Goal: Task Accomplishment & Management: Use online tool/utility

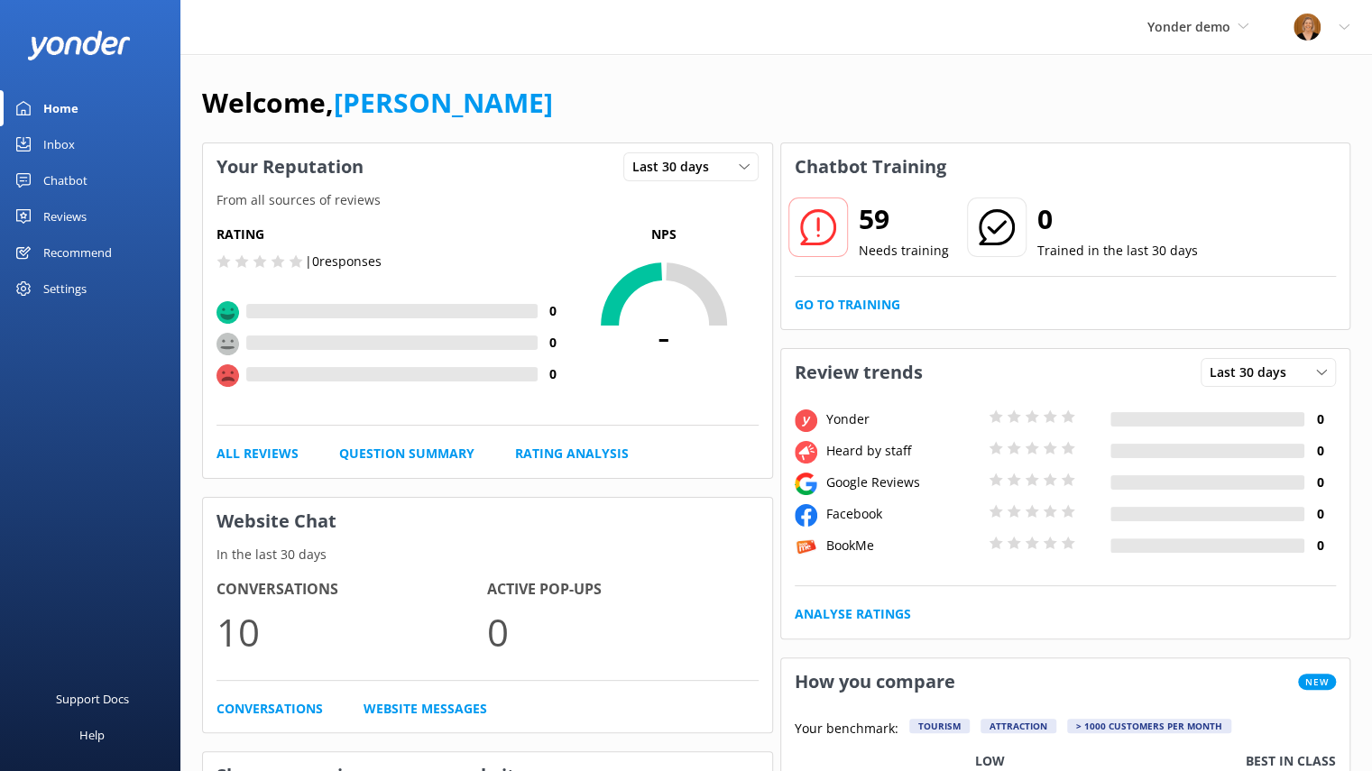
click at [67, 181] on div "Chatbot" at bounding box center [65, 180] width 44 height 36
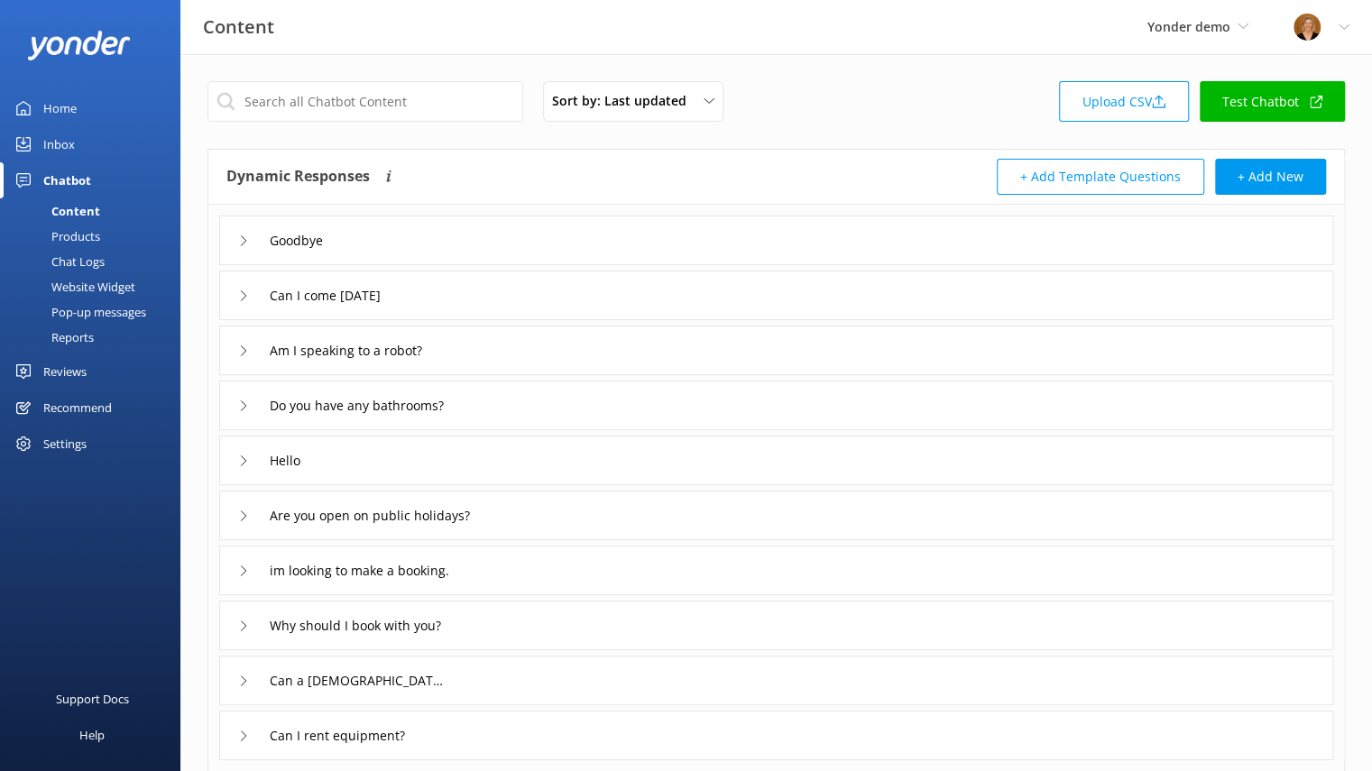
click at [81, 266] on div "Chat Logs" at bounding box center [58, 261] width 94 height 25
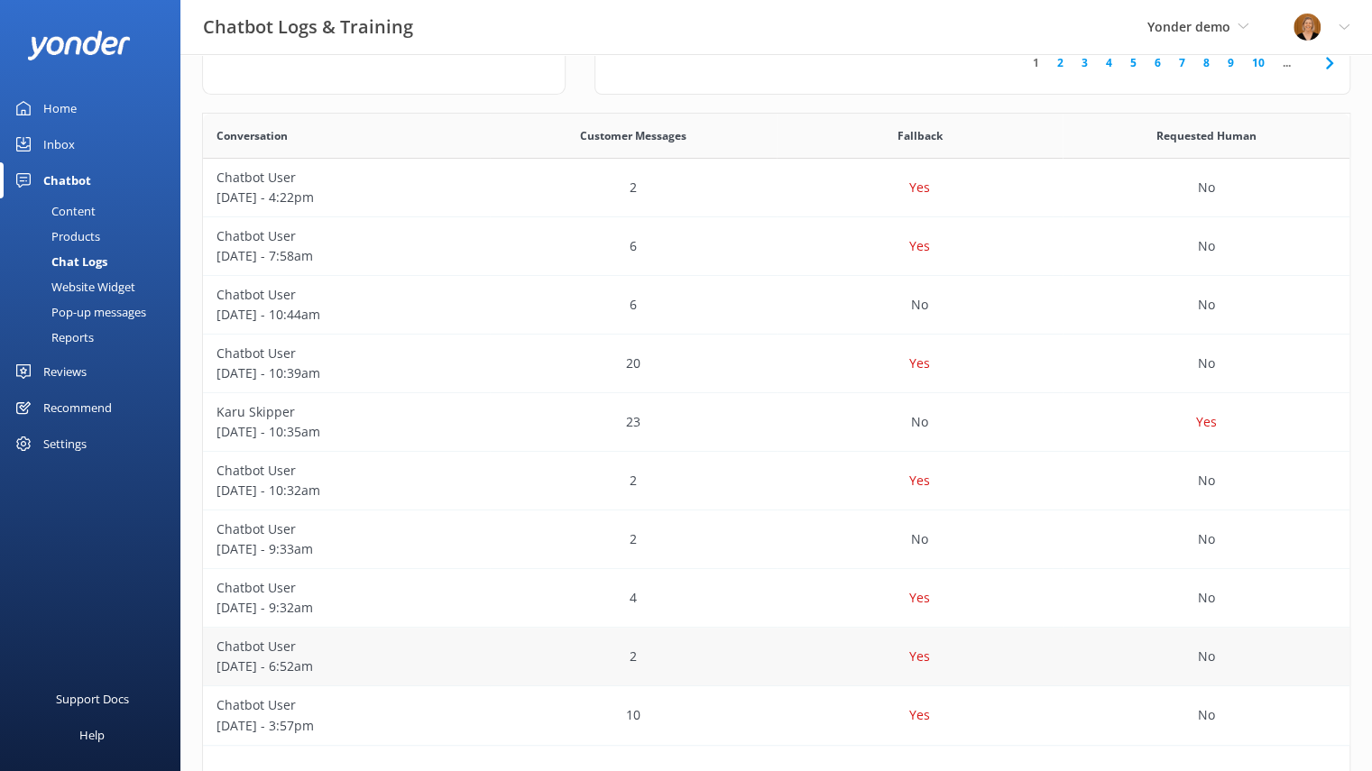
scroll to position [350, 0]
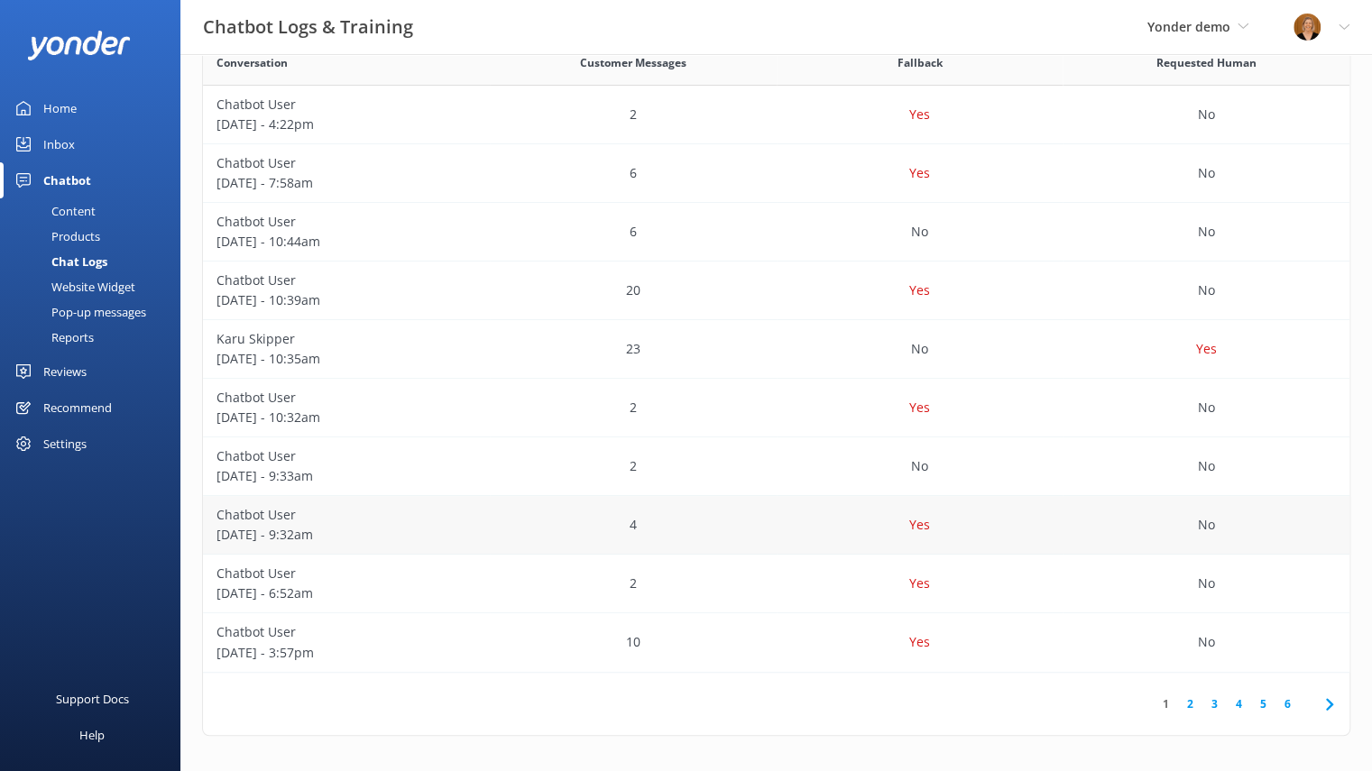
click at [384, 525] on p "[DATE] - 9:32am" at bounding box center [346, 535] width 260 height 20
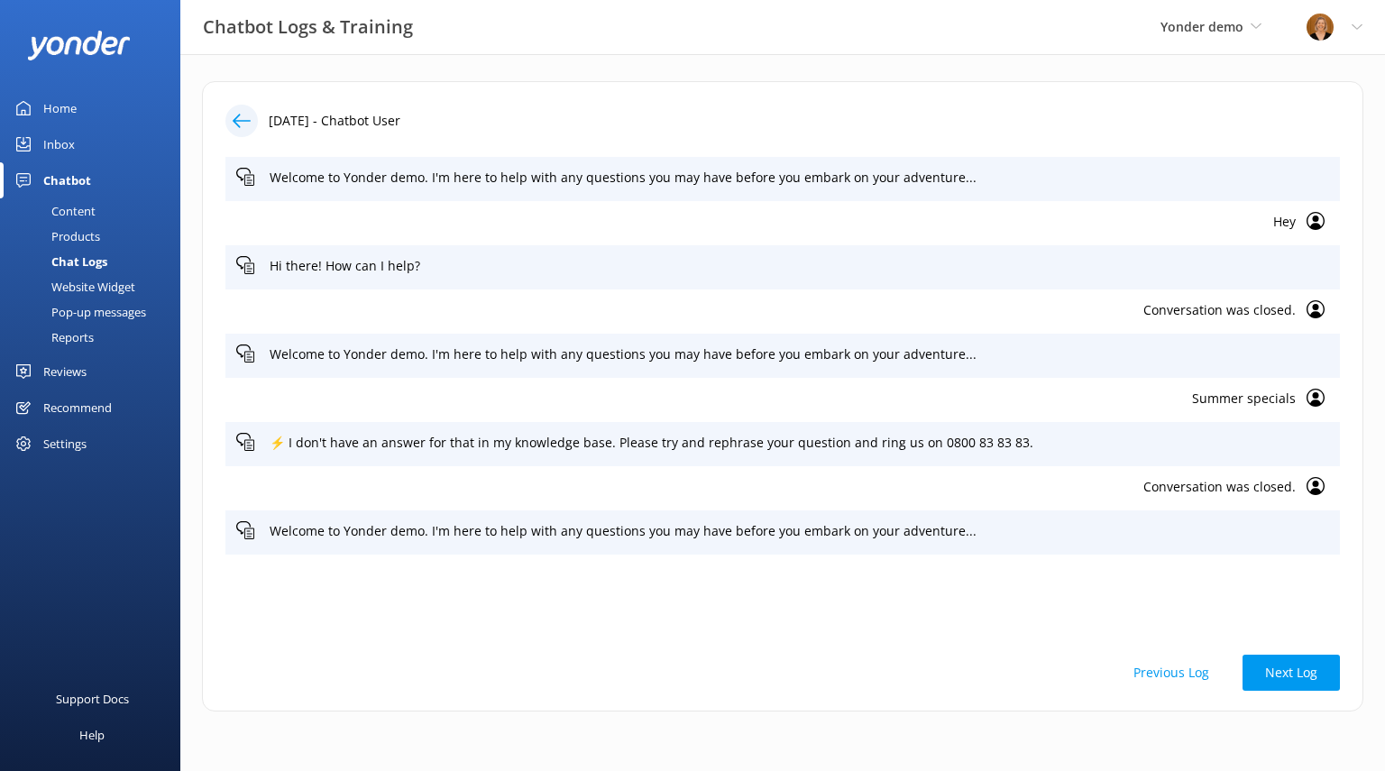
click at [242, 122] on icon at bounding box center [242, 121] width 18 height 18
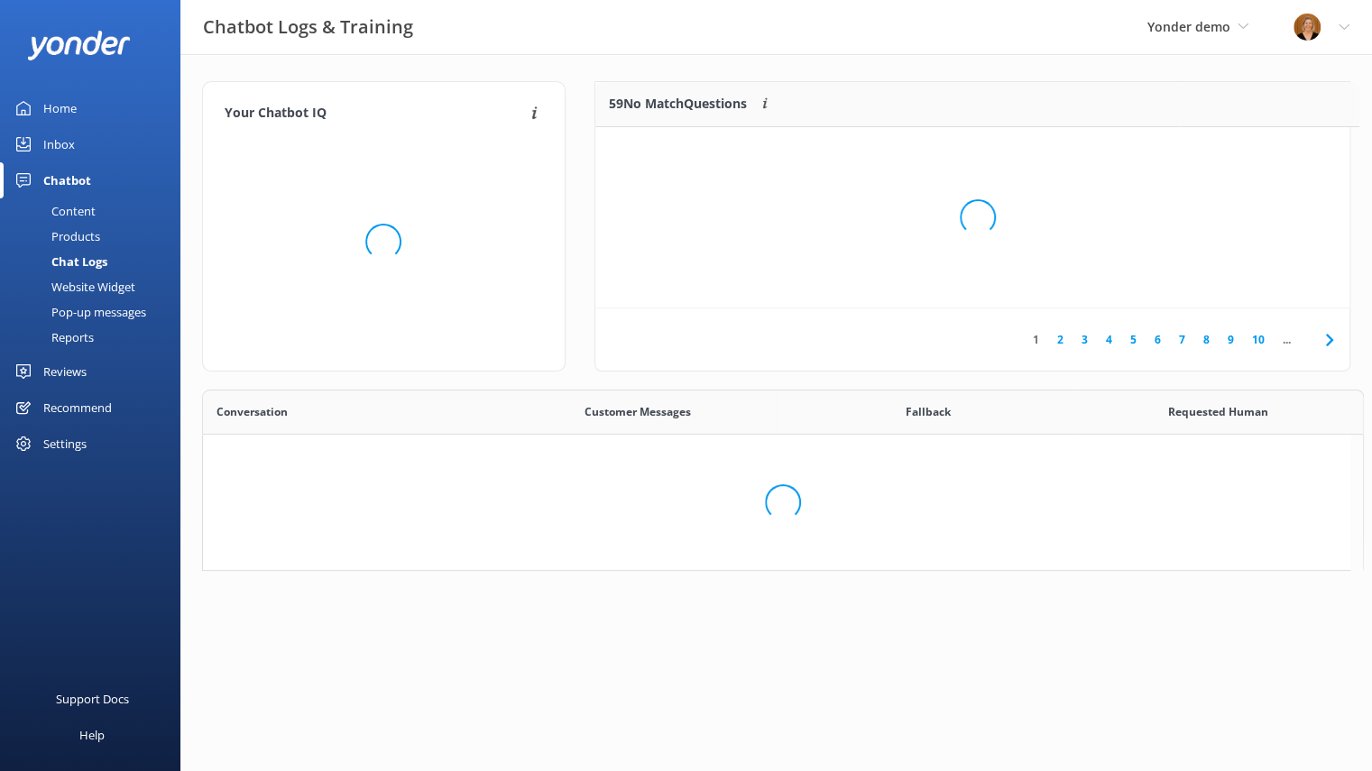
scroll to position [14, 14]
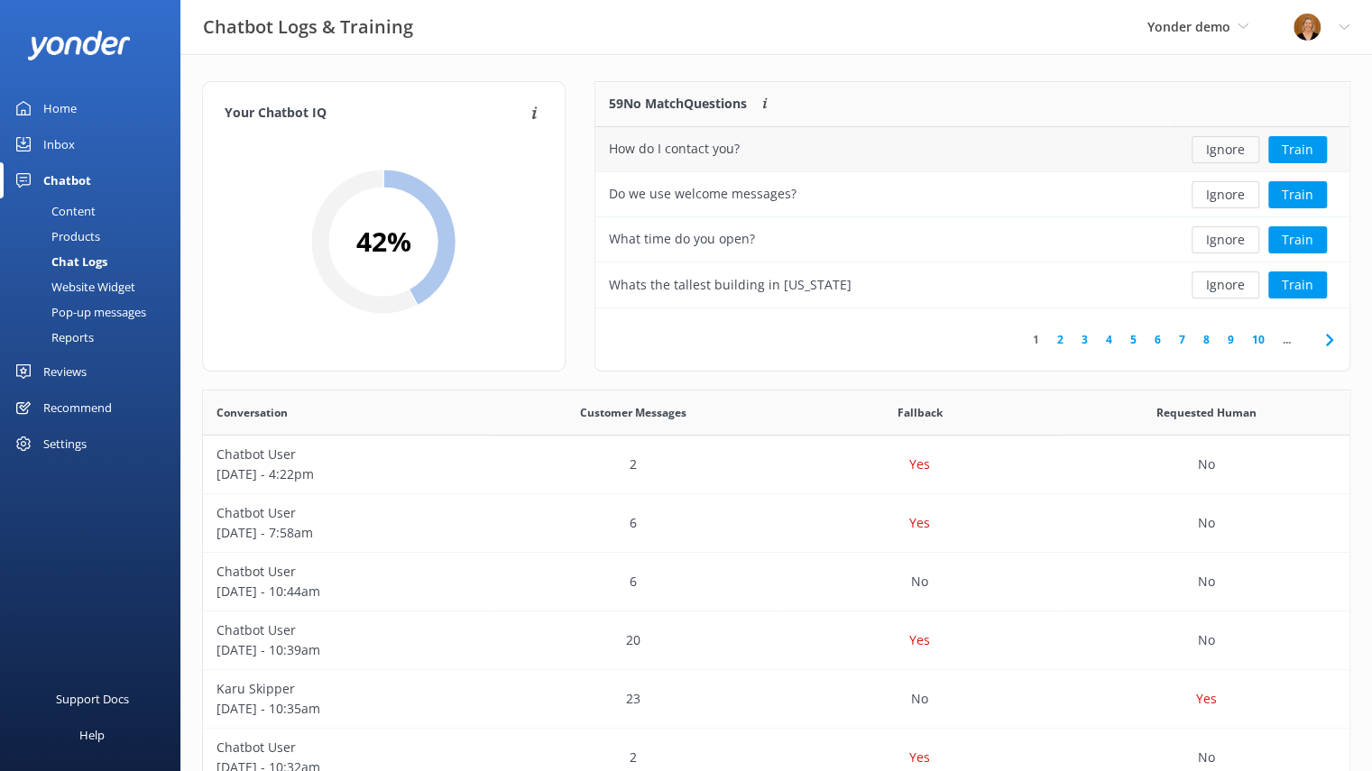
click at [1237, 143] on button "Ignore" at bounding box center [1225, 149] width 68 height 27
click at [1301, 151] on button "Train" at bounding box center [1297, 149] width 59 height 27
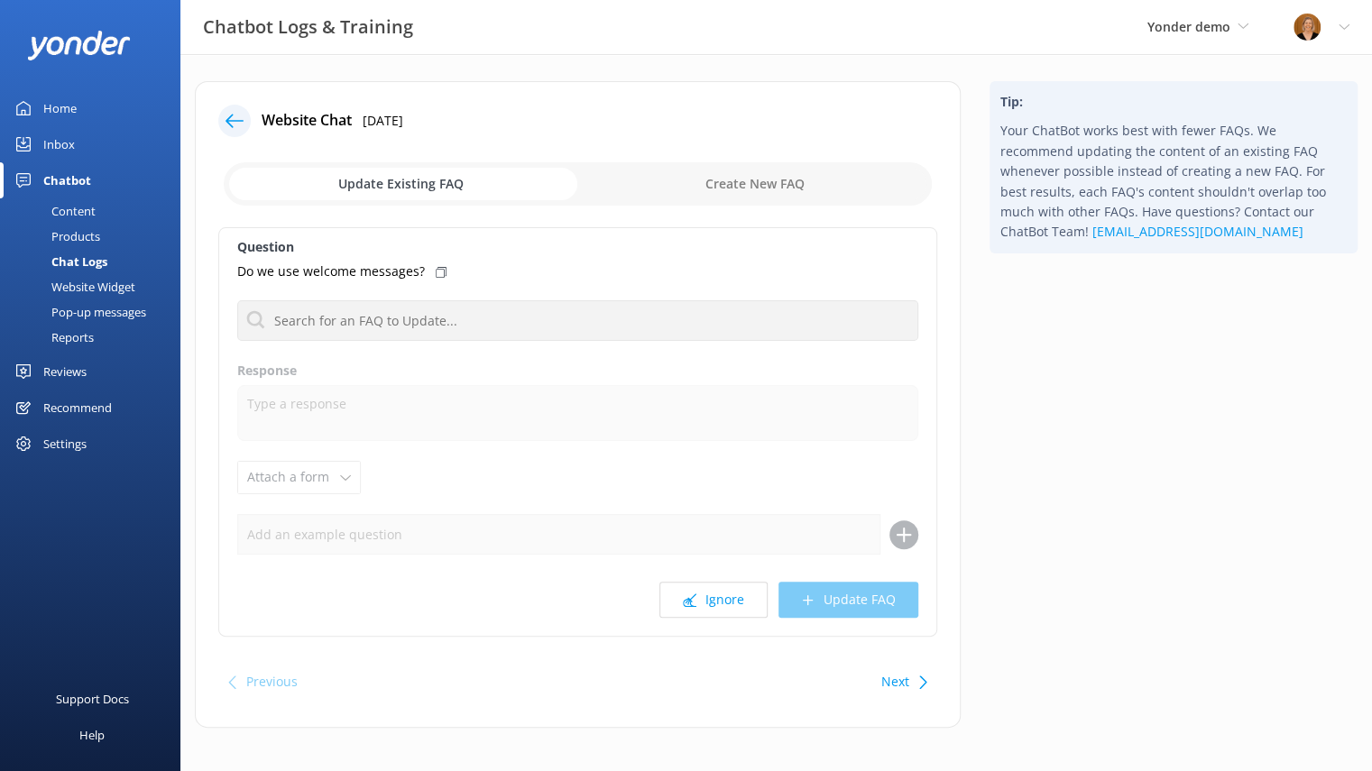
click at [239, 120] on use at bounding box center [234, 121] width 18 height 14
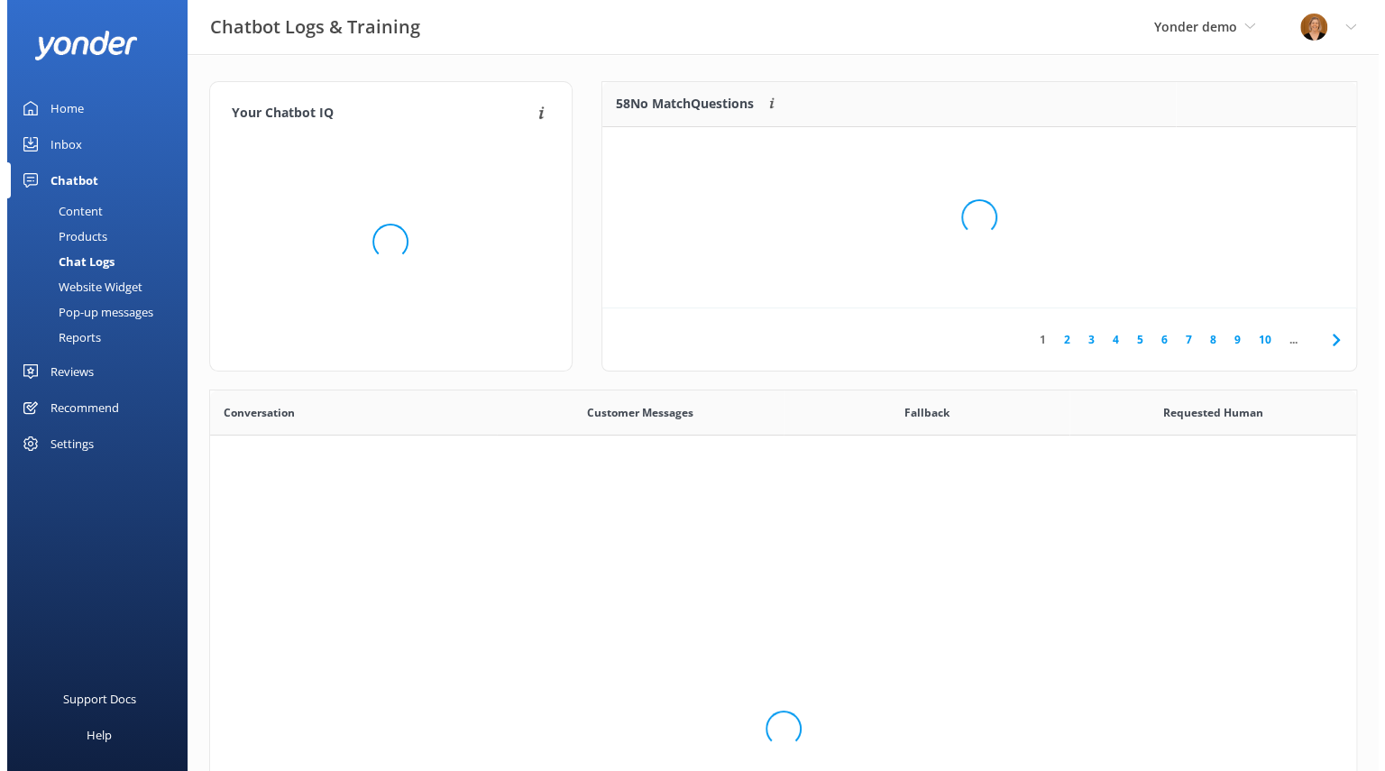
scroll to position [618, 1133]
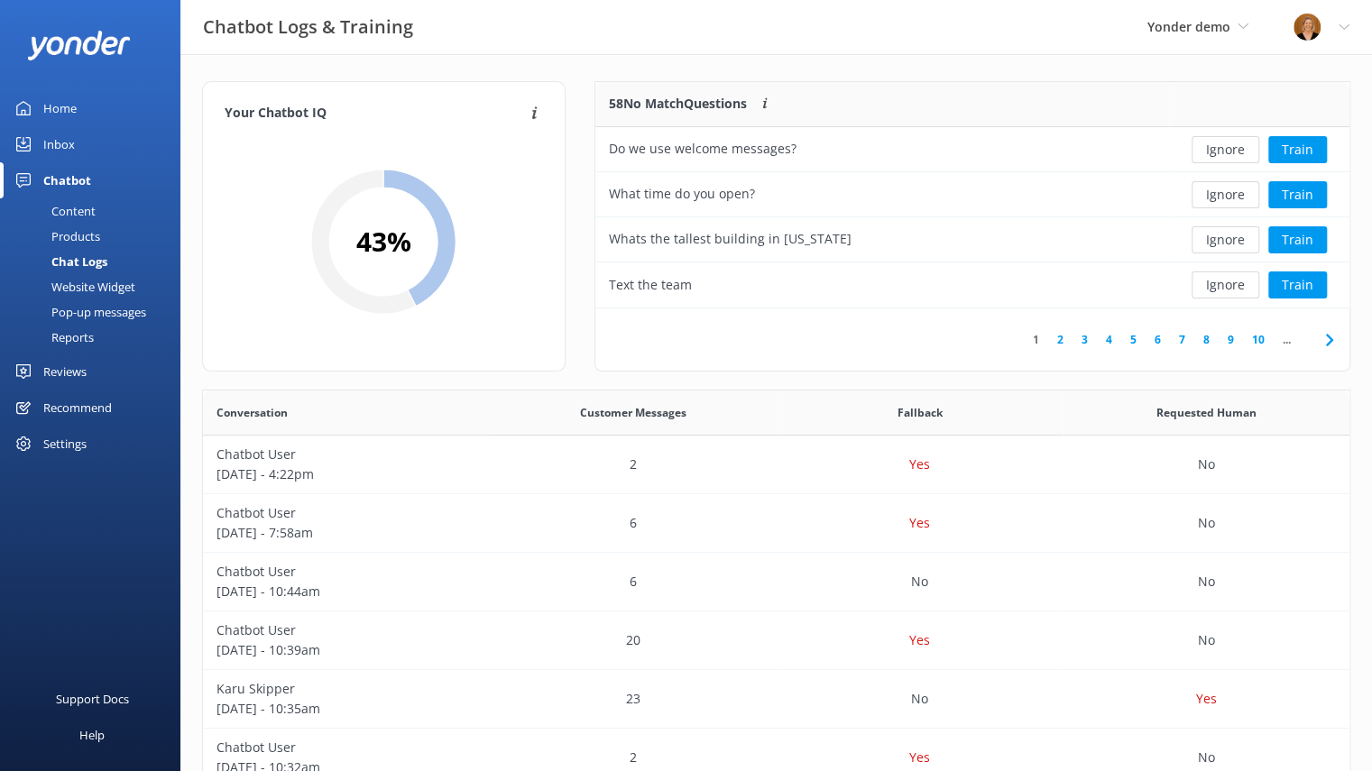
click at [63, 143] on div "Inbox" at bounding box center [59, 144] width 32 height 36
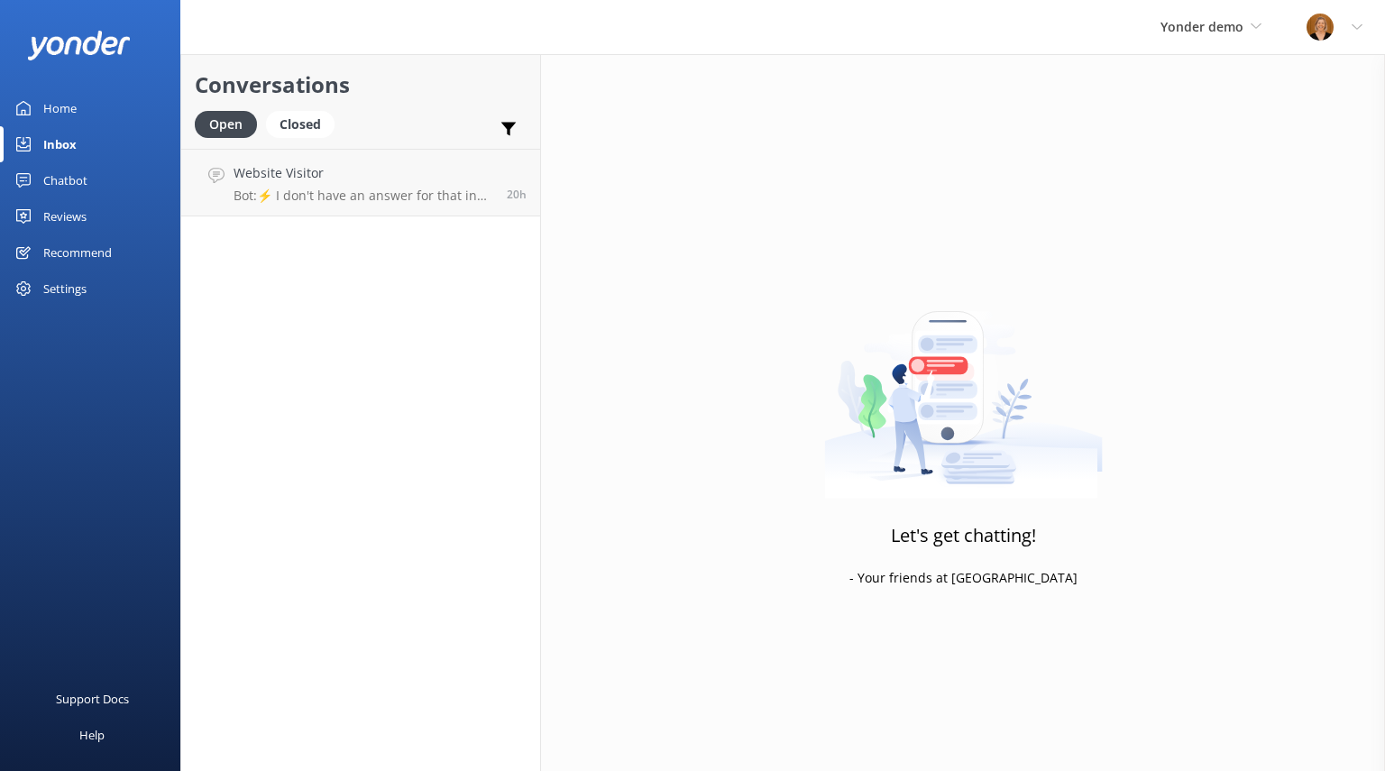
click at [69, 142] on div "Inbox" at bounding box center [59, 144] width 33 height 36
click at [402, 186] on div "Website Visitor Bot: ⚡ I don't have an answer for that in my knowledge base. Pl…" at bounding box center [364, 182] width 260 height 39
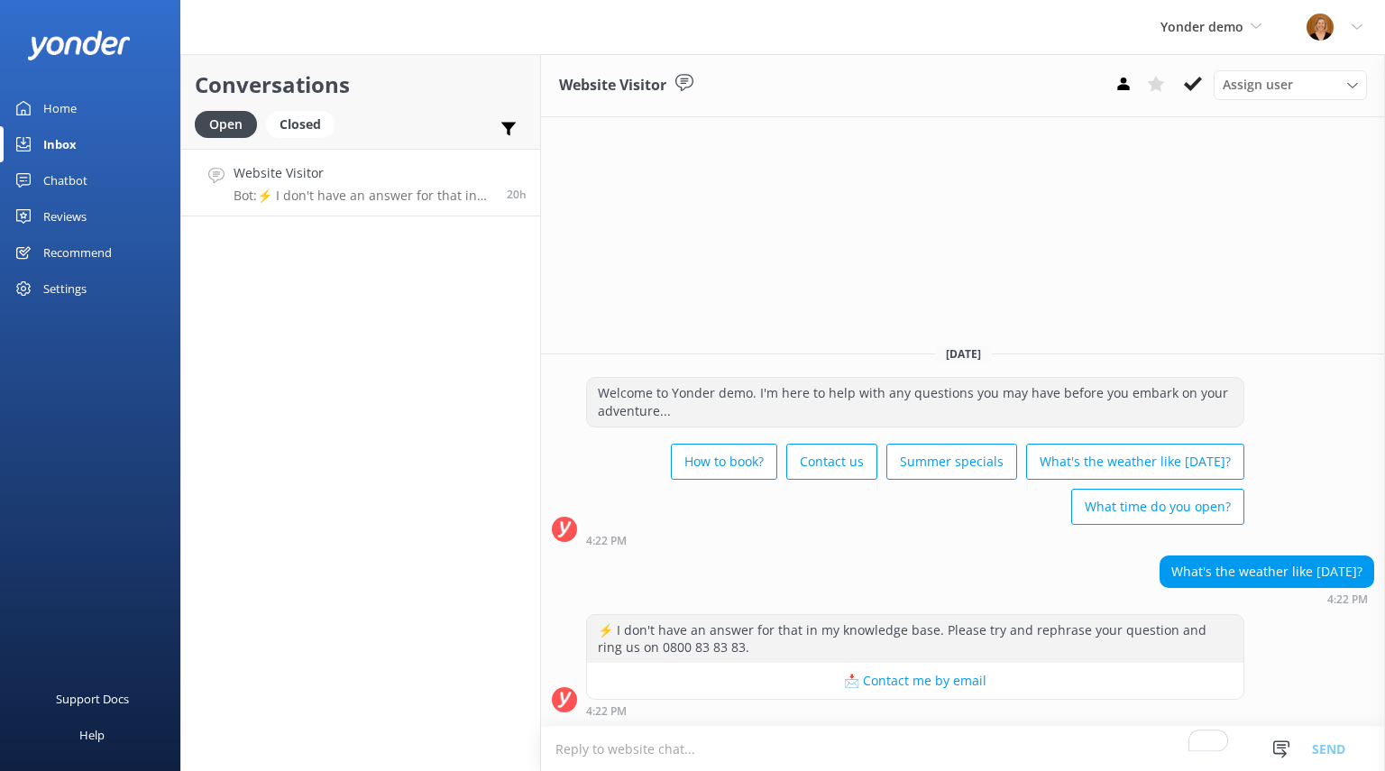
click at [632, 754] on textarea "To enrich screen reader interactions, please activate Accessibility in Grammarl…" at bounding box center [963, 749] width 844 height 44
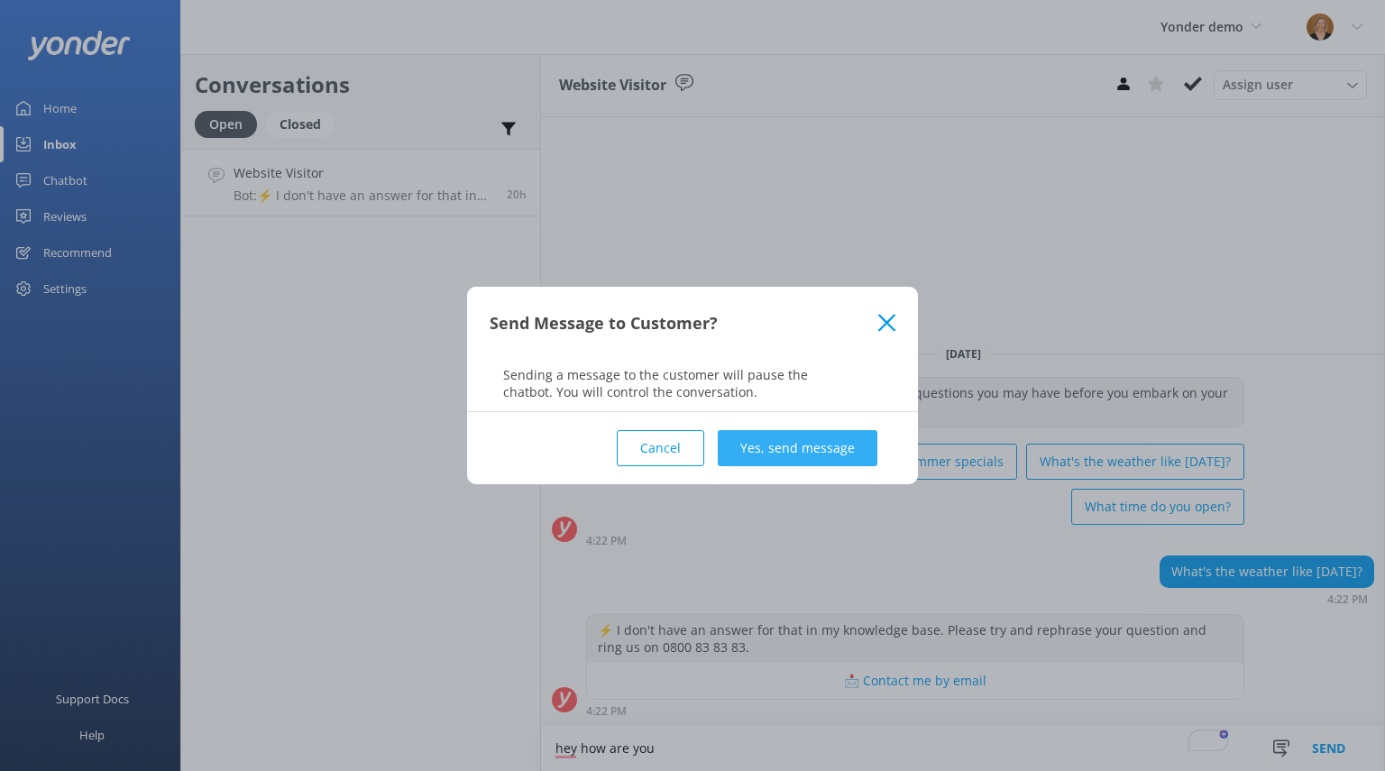
type textarea "hey how are you"
click at [789, 445] on button "Yes, send message" at bounding box center [798, 448] width 160 height 36
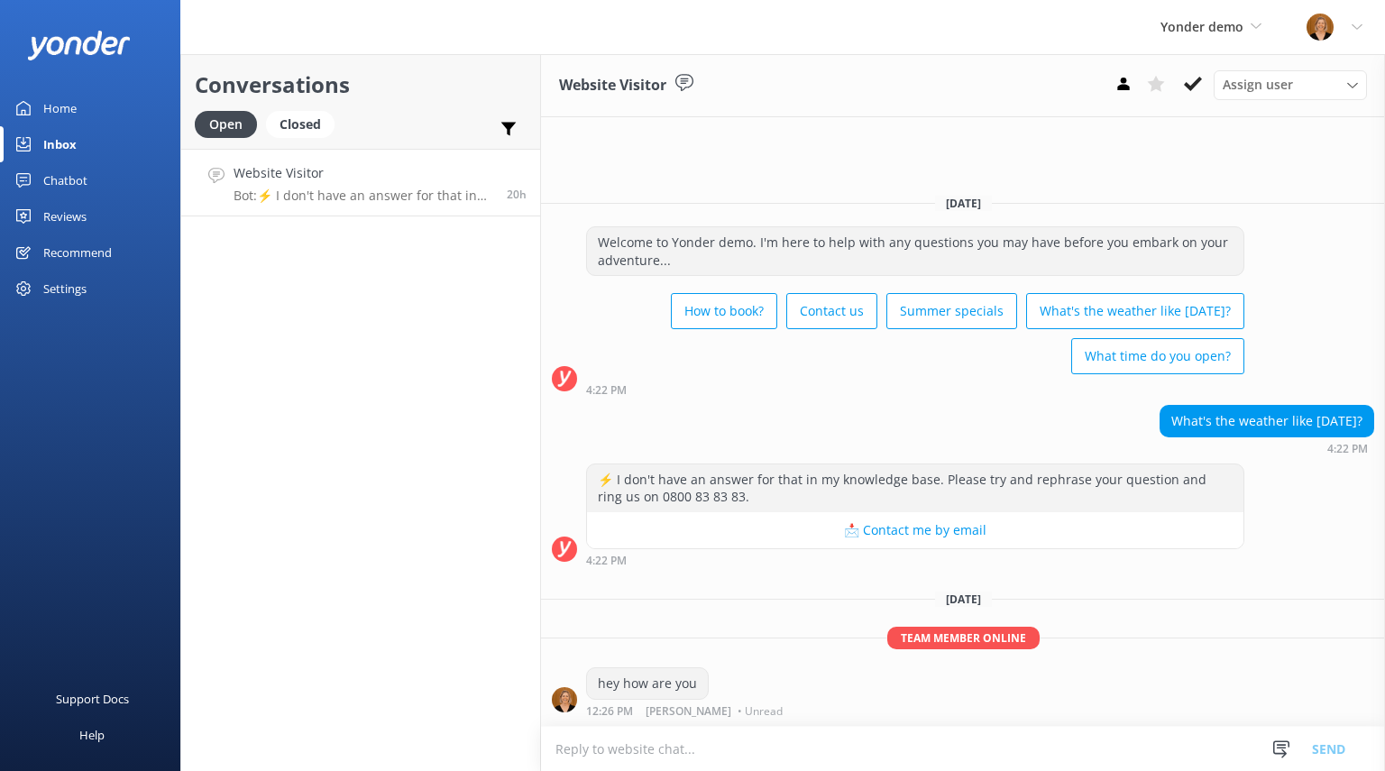
click at [768, 753] on textarea "To enrich screen reader interactions, please activate Accessibility in Grammarl…" at bounding box center [963, 749] width 844 height 44
click at [1189, 89] on use at bounding box center [1193, 84] width 18 height 14
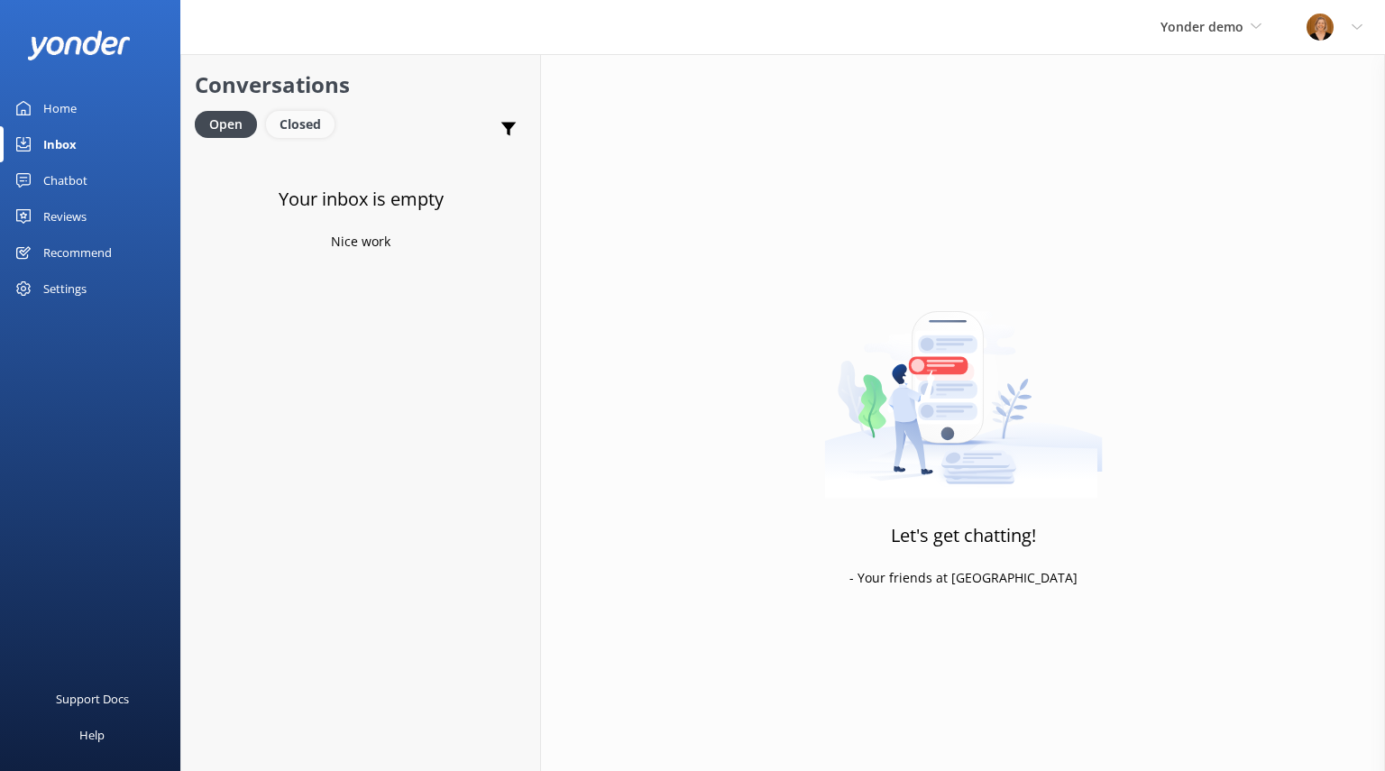
click at [307, 132] on div "Closed" at bounding box center [300, 124] width 69 height 27
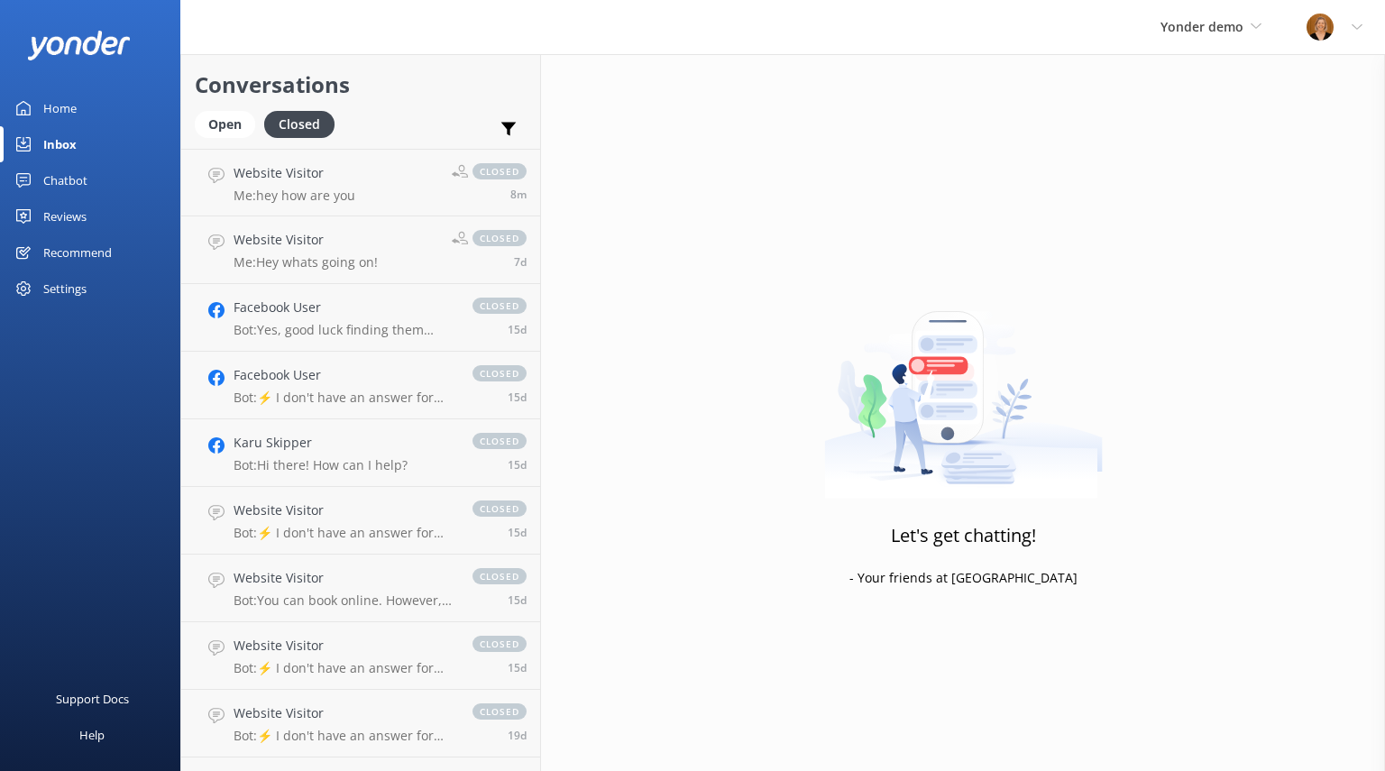
click at [67, 218] on div "Reviews" at bounding box center [64, 216] width 43 height 36
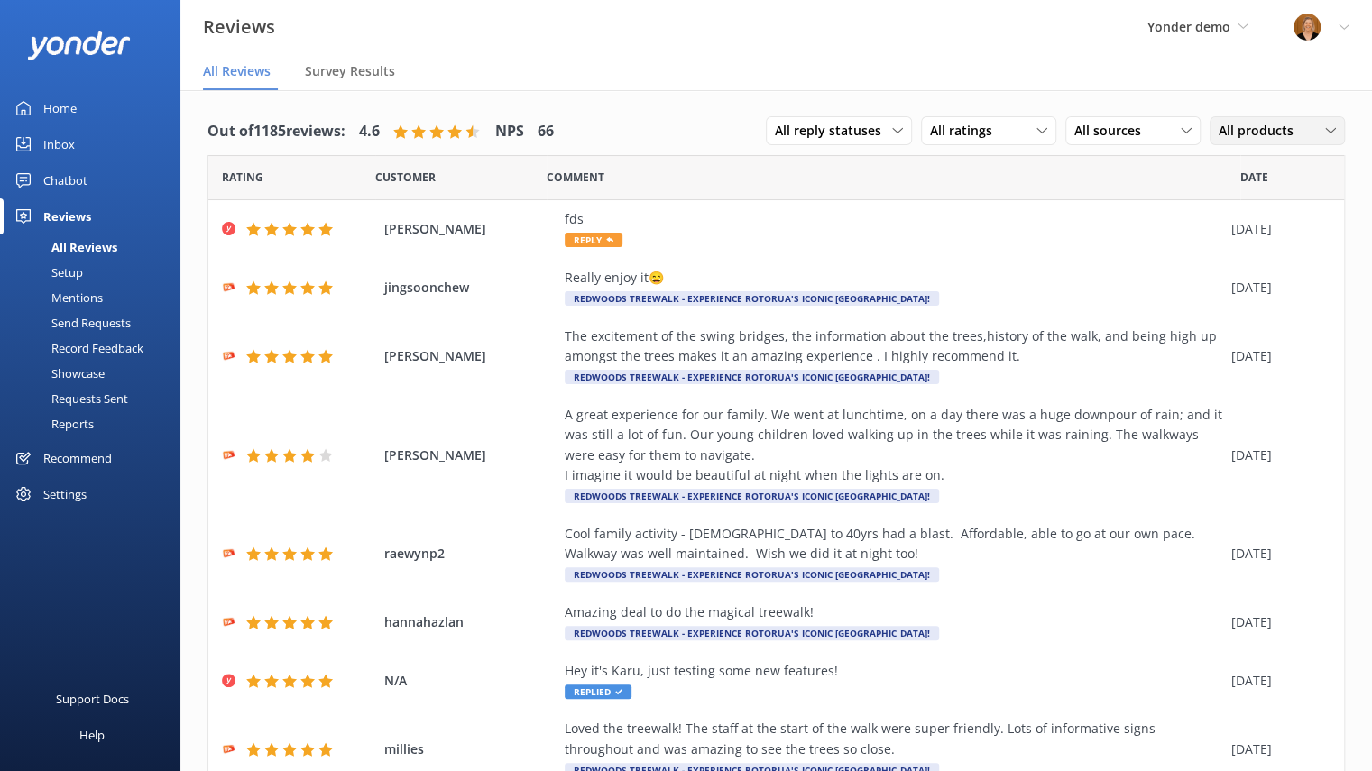
click at [1284, 133] on span "All products" at bounding box center [1261, 131] width 86 height 20
click at [86, 292] on div "Mentions" at bounding box center [57, 297] width 92 height 25
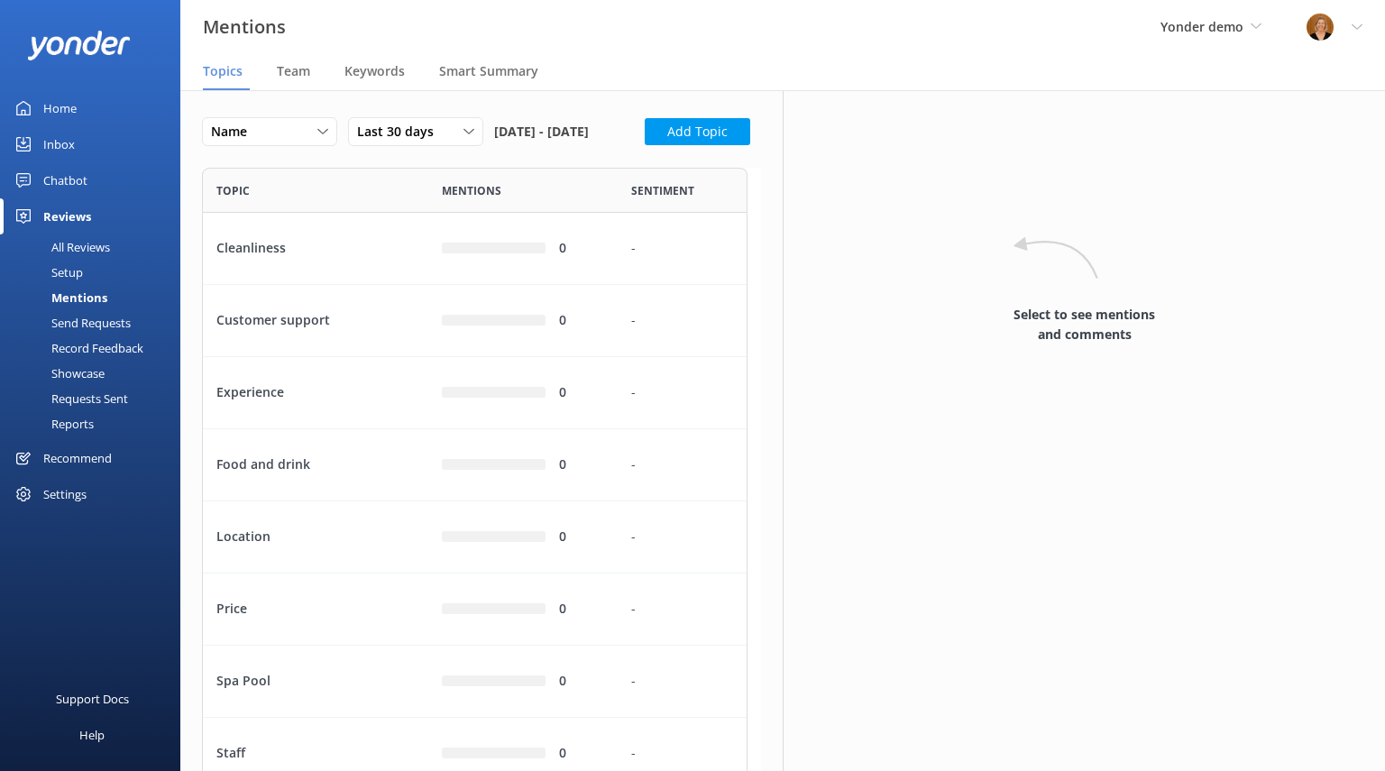
scroll to position [897, 531]
click at [293, 71] on span "Team" at bounding box center [293, 71] width 33 height 18
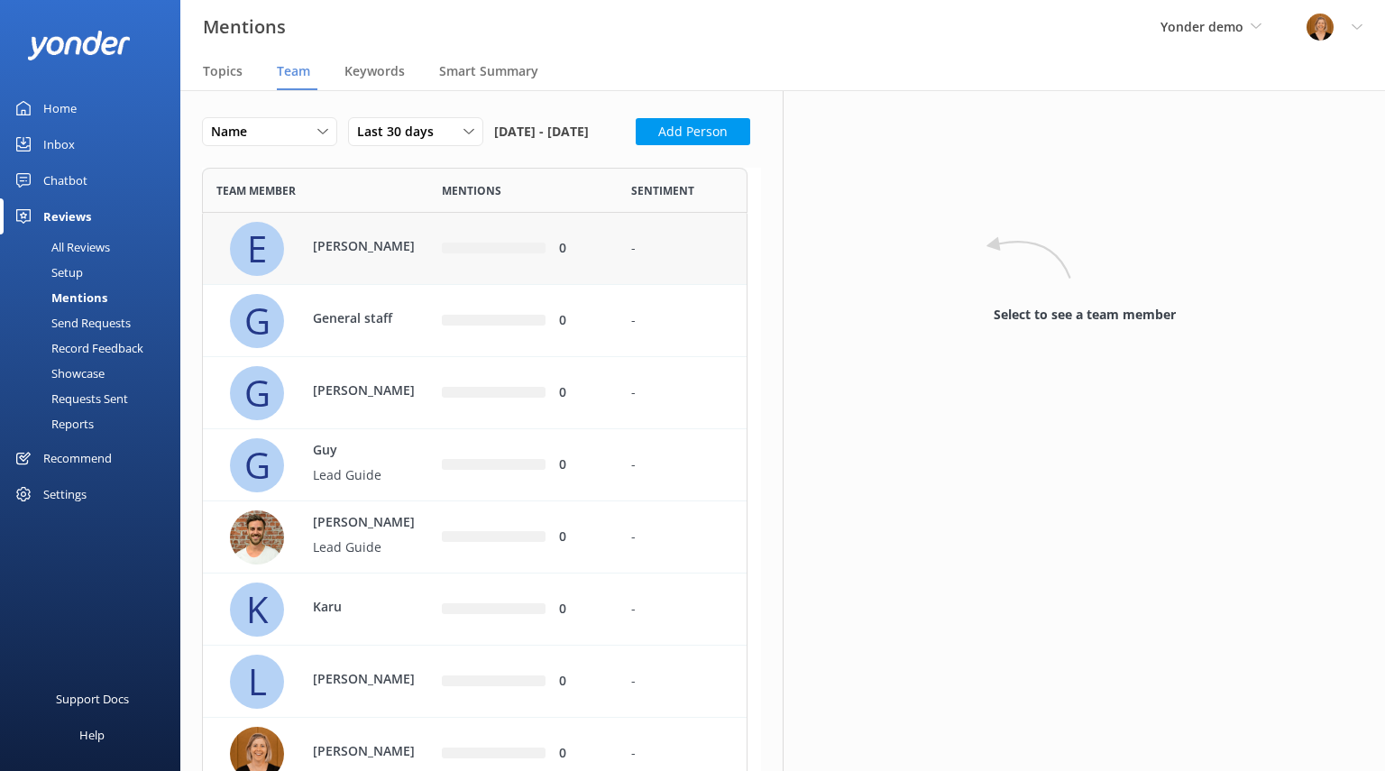
click at [406, 261] on div "[PERSON_NAME]" at bounding box center [362, 248] width 135 height 24
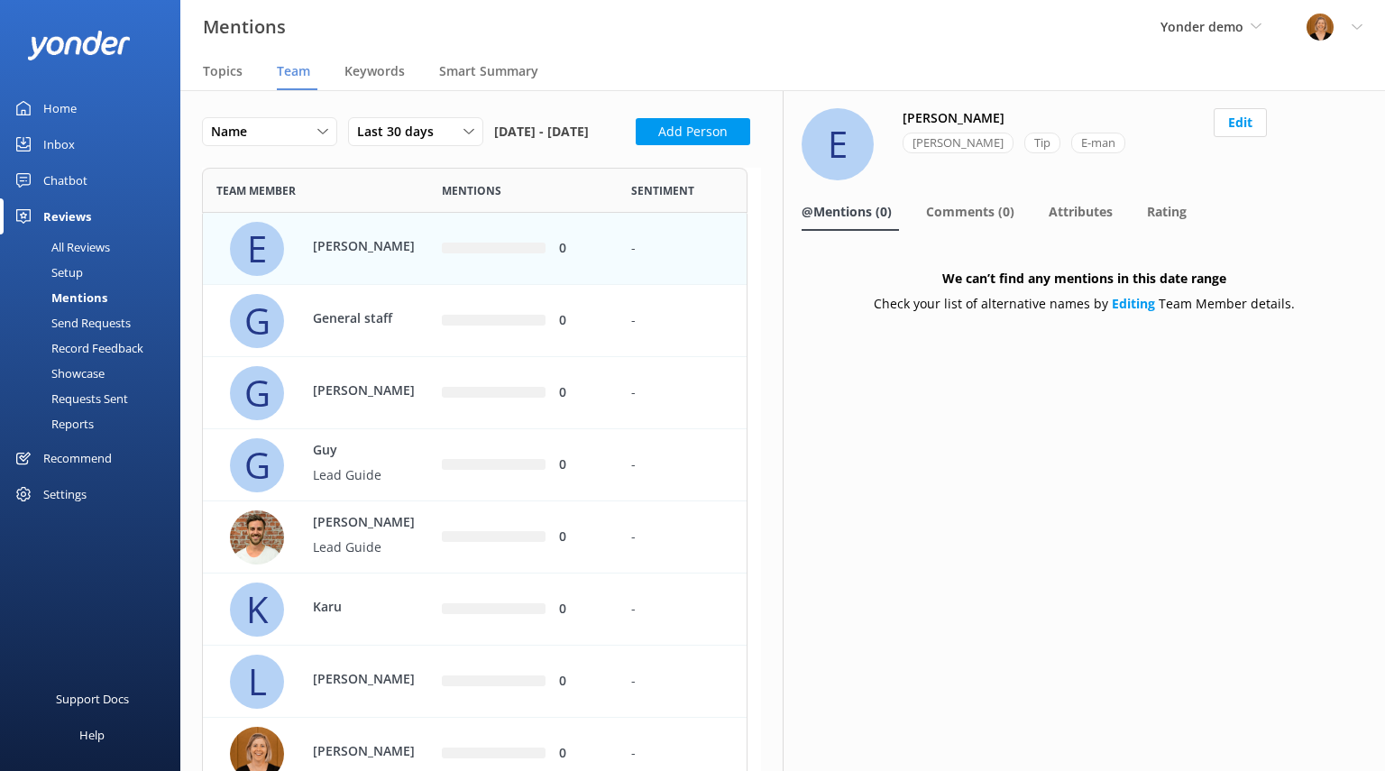
click at [108, 241] on div "All Reviews" at bounding box center [60, 246] width 99 height 25
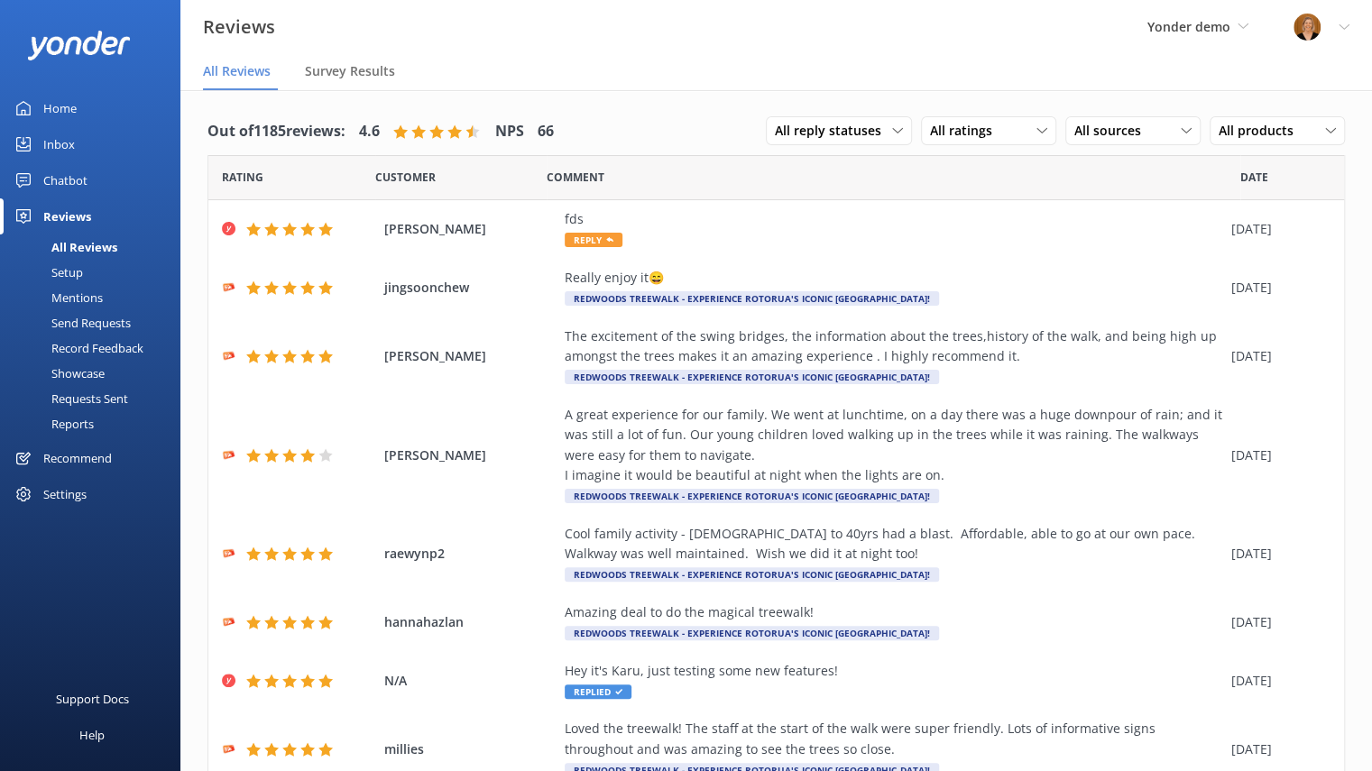
click at [78, 271] on div "Setup" at bounding box center [47, 272] width 72 height 25
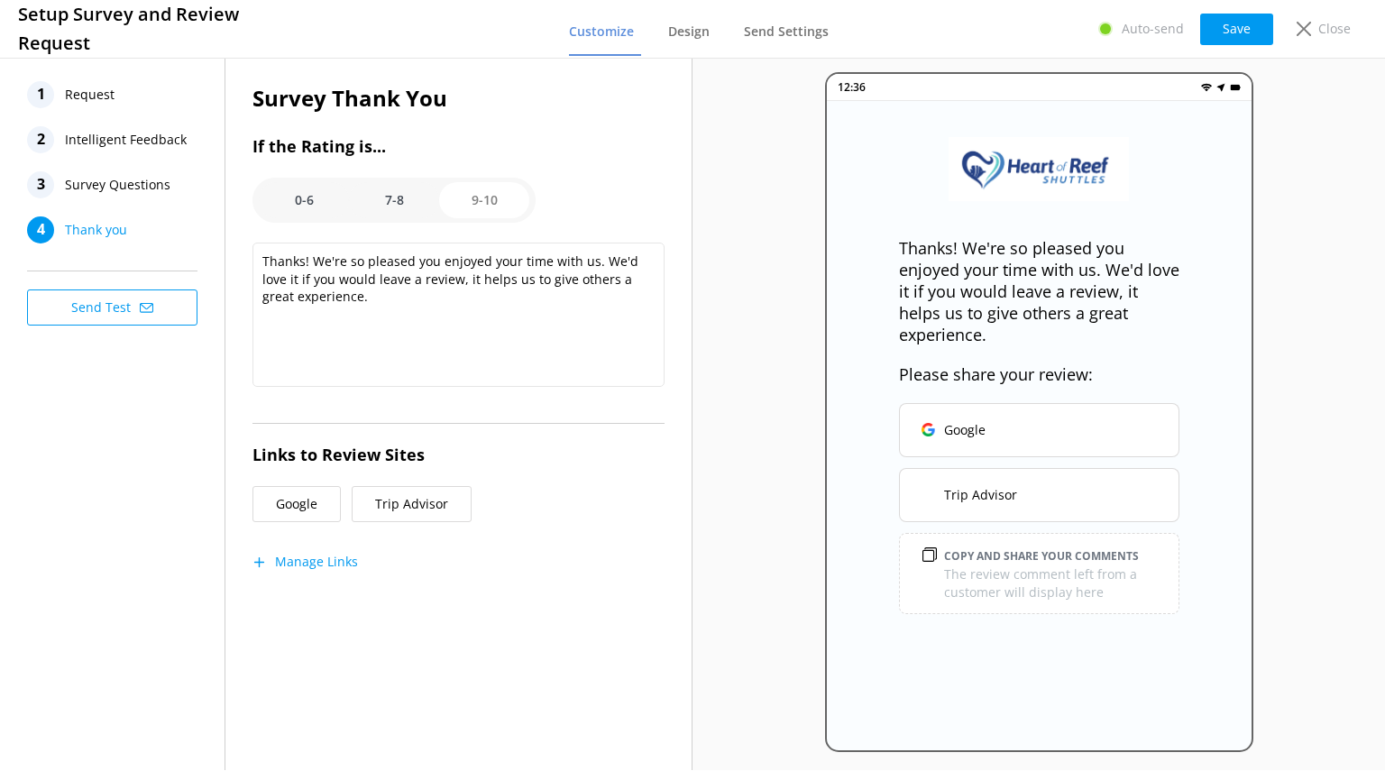
click at [96, 103] on span "Request" at bounding box center [90, 94] width 50 height 27
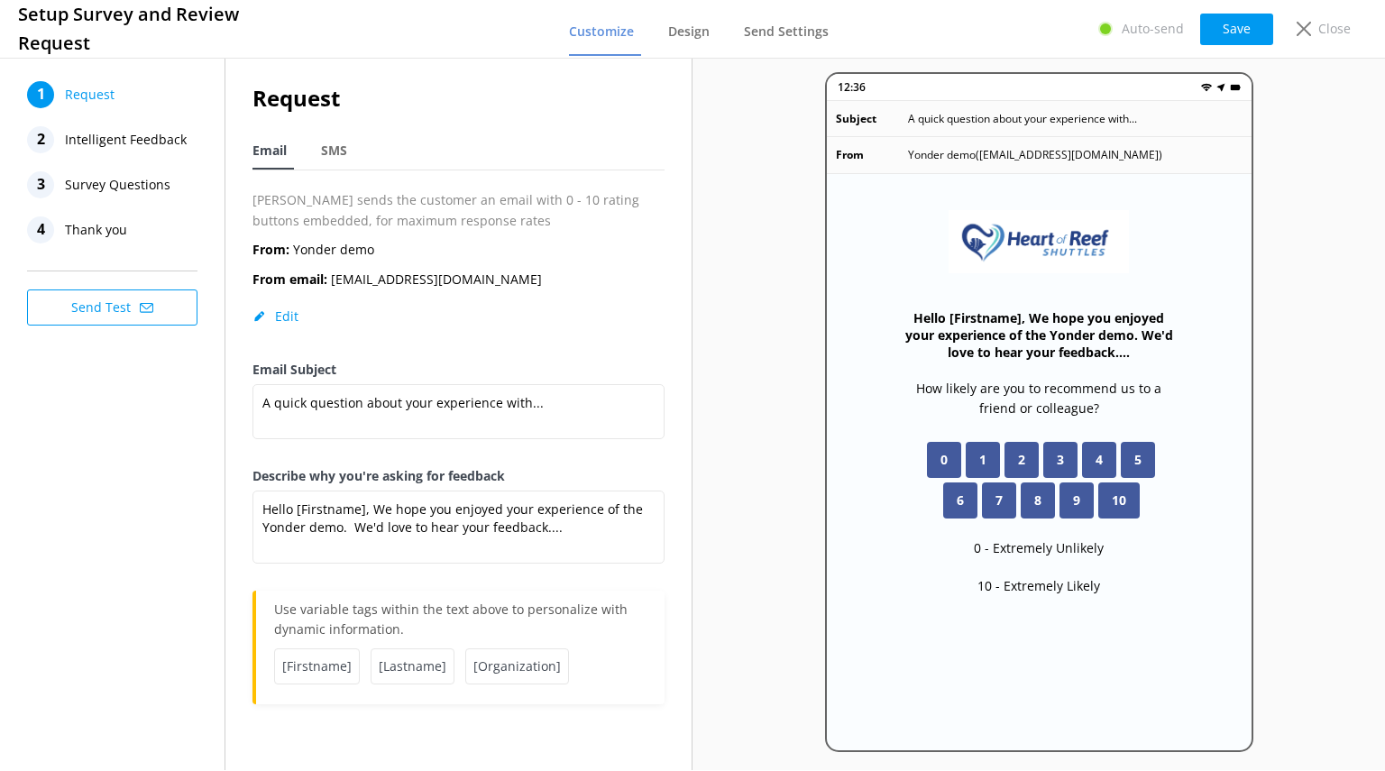
click at [118, 138] on span "Intelligent Feedback" at bounding box center [126, 139] width 122 height 27
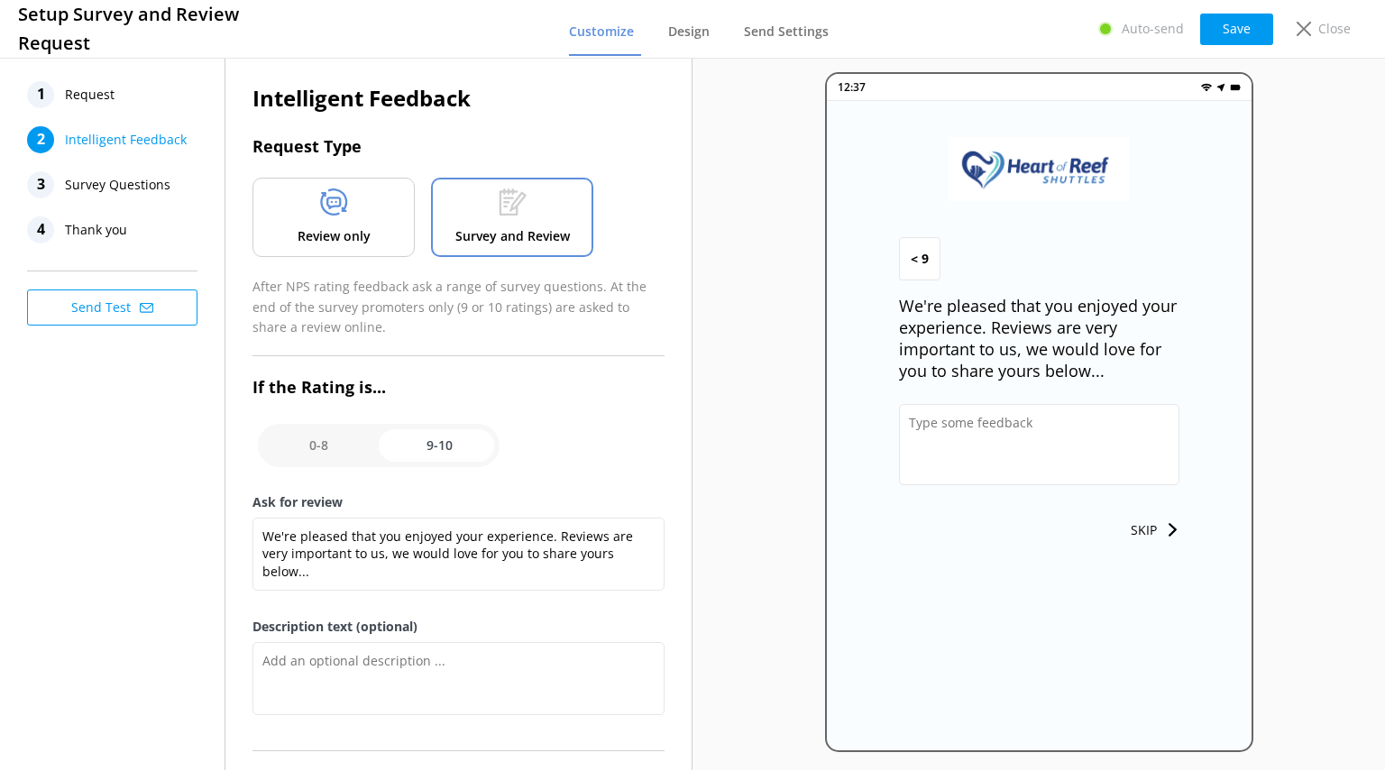
click at [348, 215] on div "Review only" at bounding box center [333, 217] width 162 height 79
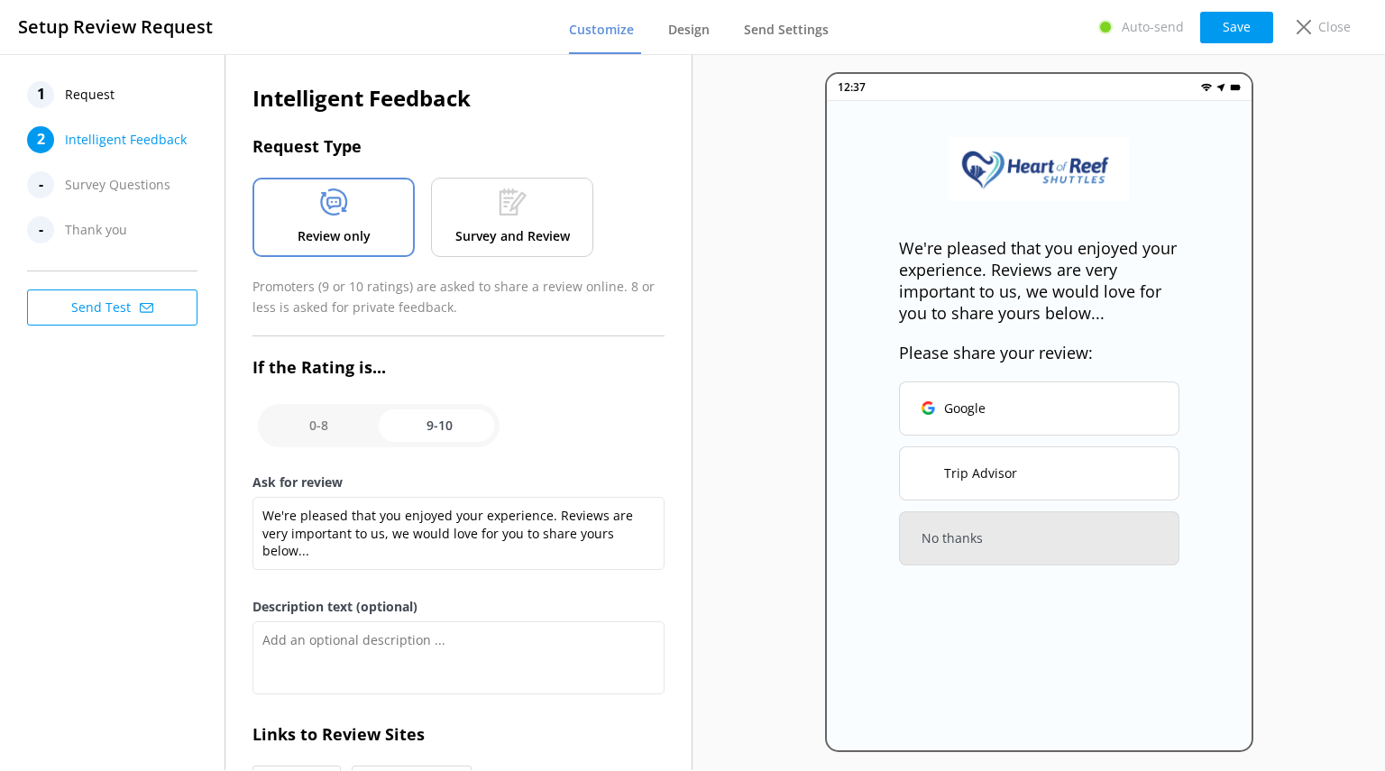
click at [310, 409] on input "checkbox" at bounding box center [379, 425] width 242 height 43
checkbox input "false"
type textarea "We would love to hear your feedback so that we can ensure that your next experi…"
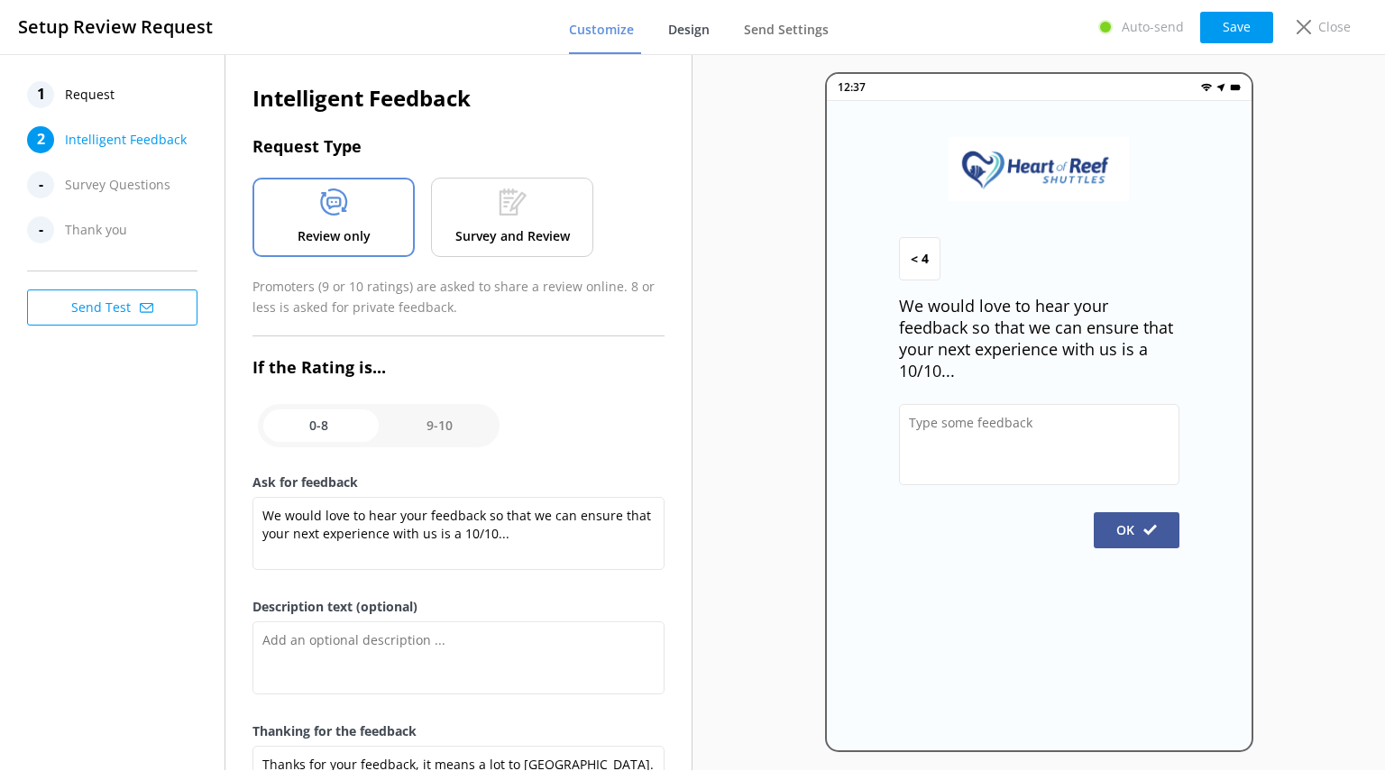
click at [703, 34] on span "Design" at bounding box center [688, 30] width 41 height 18
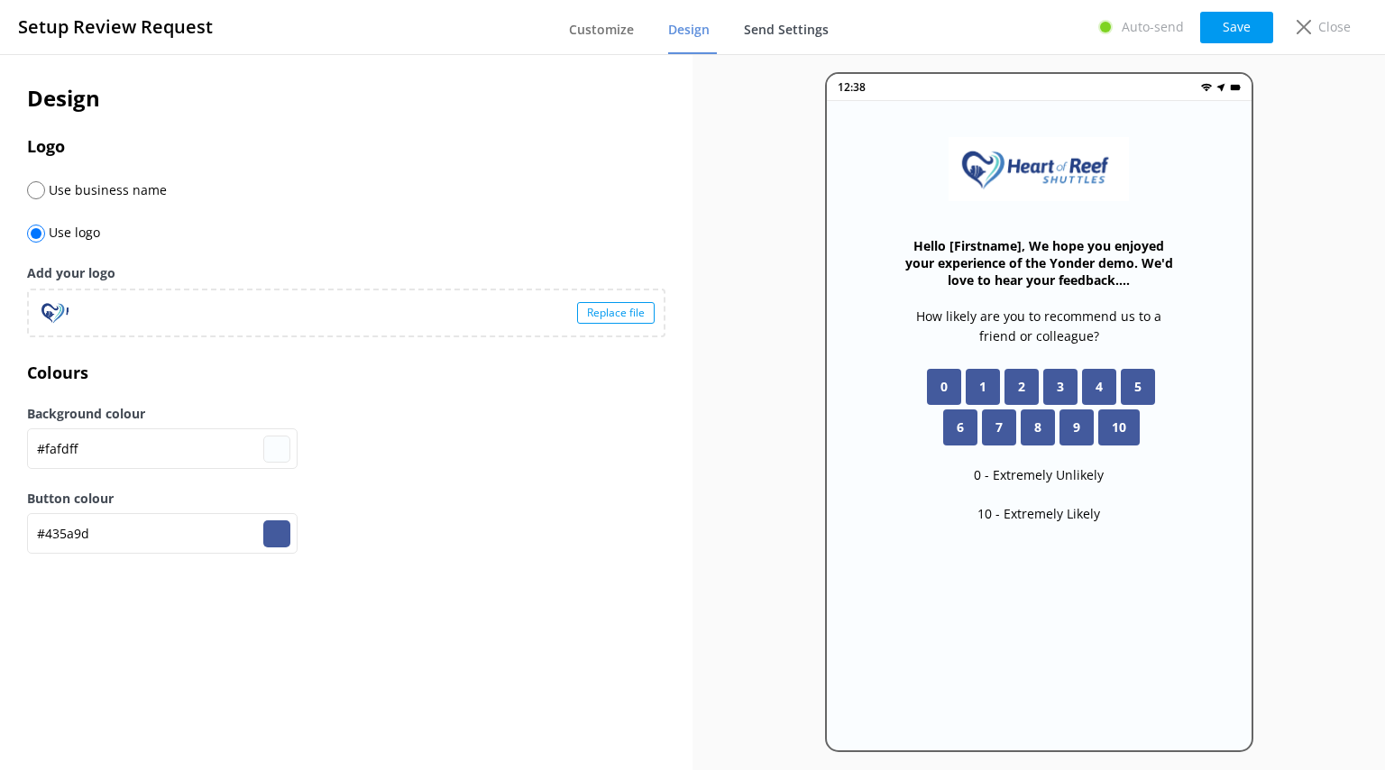
click at [776, 37] on span "Send Settings" at bounding box center [786, 30] width 85 height 18
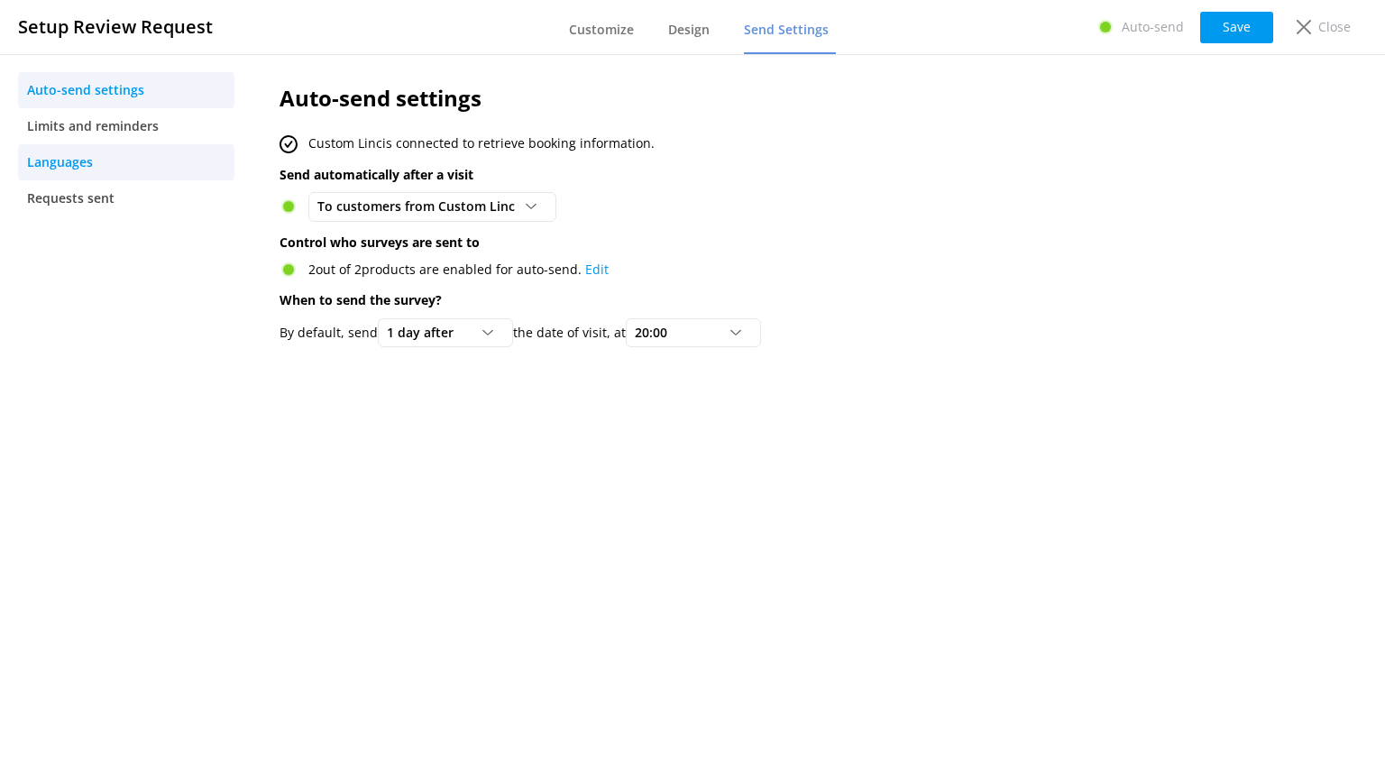
click at [73, 160] on span "Languages" at bounding box center [60, 162] width 66 height 20
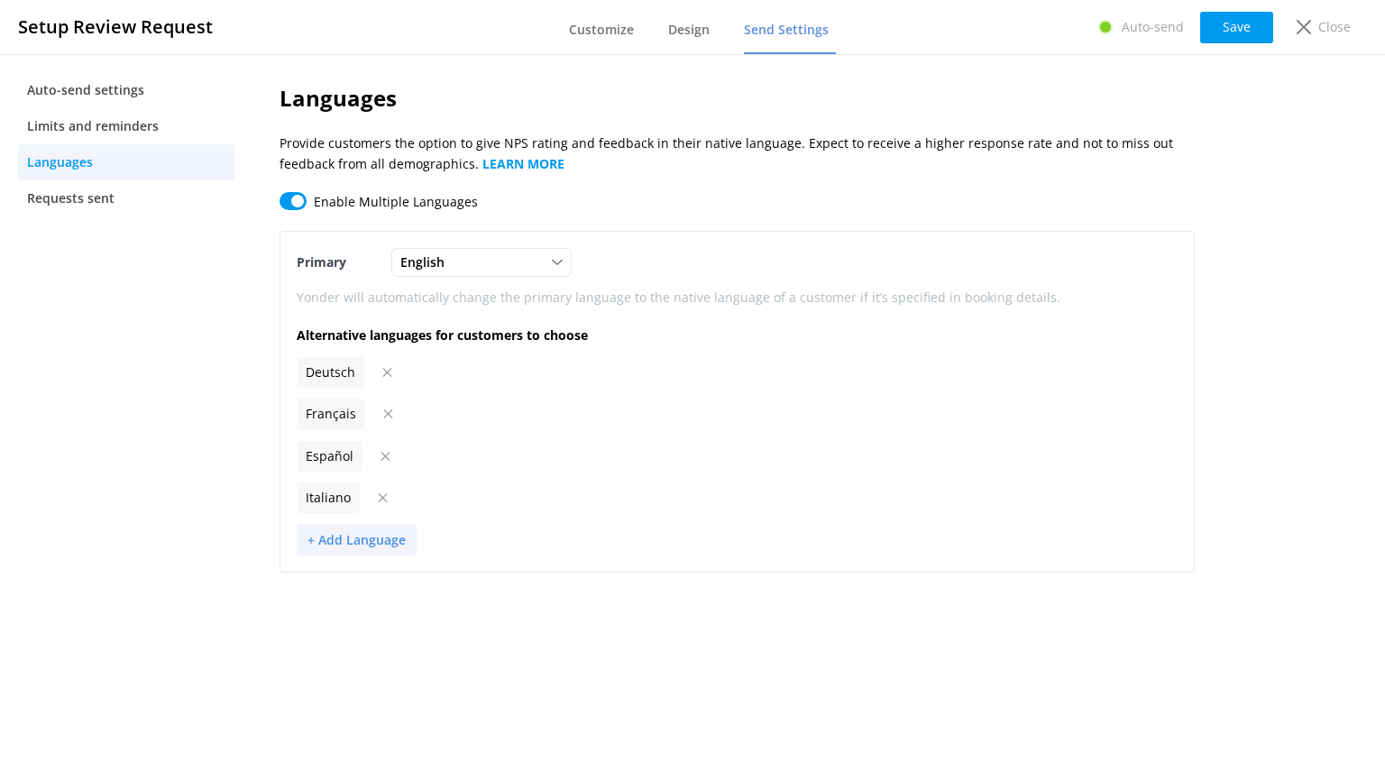
click at [327, 537] on button "+ Add Language" at bounding box center [357, 540] width 120 height 32
click at [182, 504] on nav "Auto-send settings Limits and reminders Languages Requests sent" at bounding box center [126, 412] width 252 height 716
click at [603, 26] on span "Customize" at bounding box center [601, 30] width 65 height 18
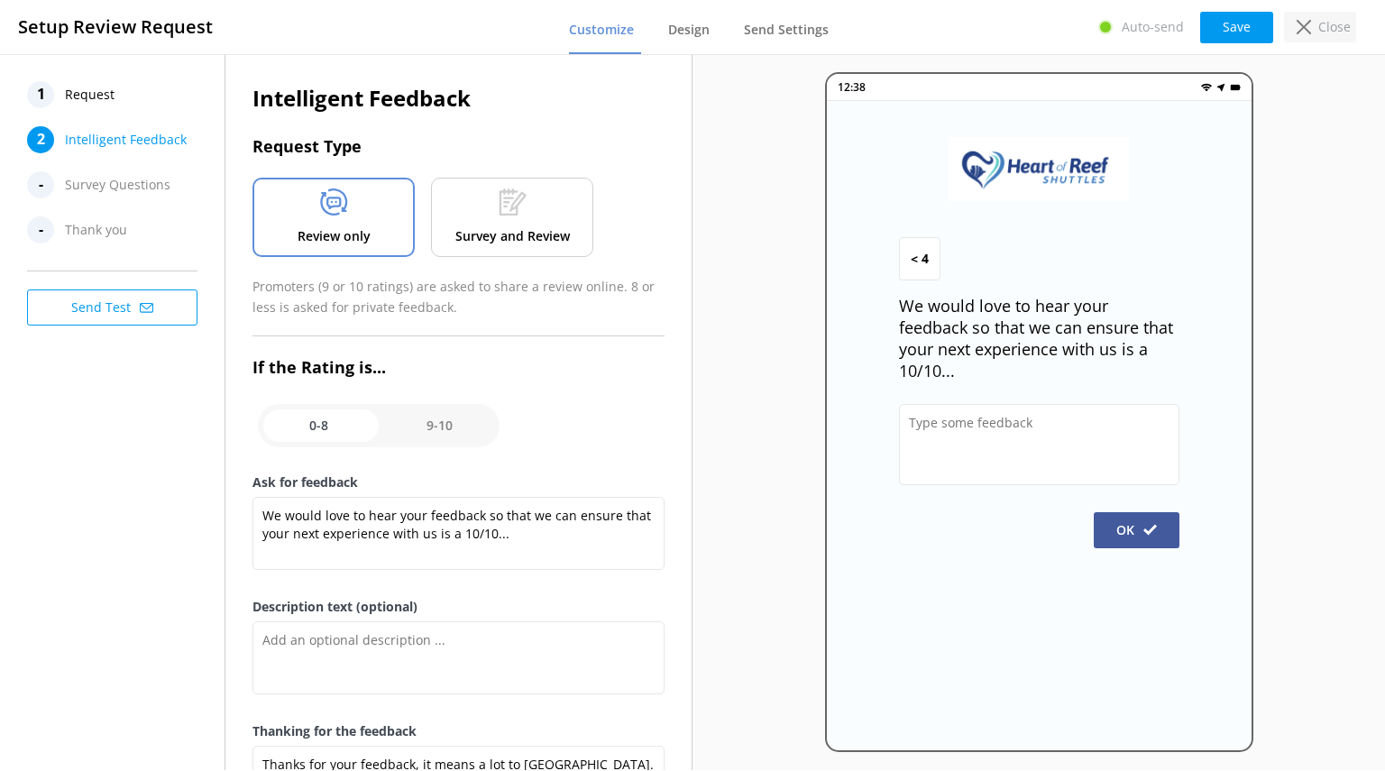
click at [1306, 27] on icon at bounding box center [1304, 27] width 14 height 14
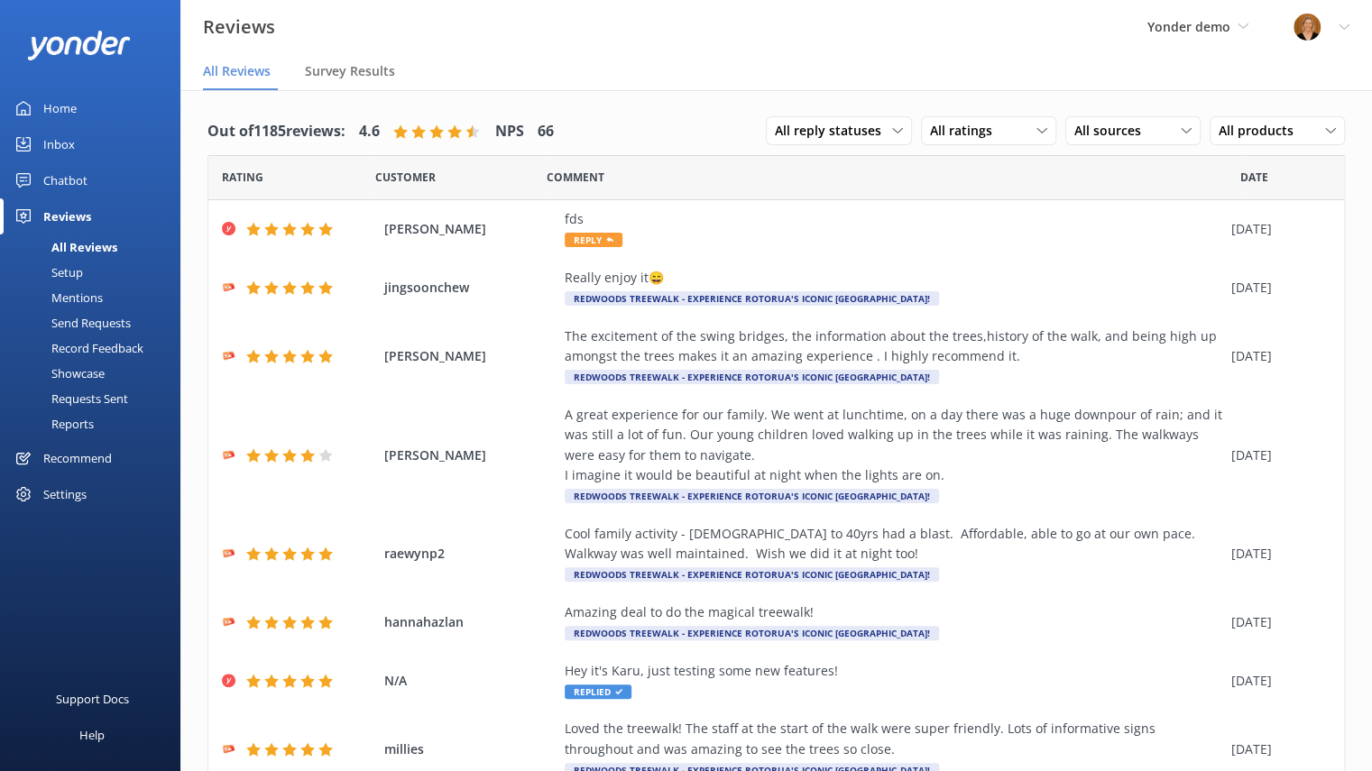
click at [88, 469] on div "Recommend" at bounding box center [77, 458] width 69 height 36
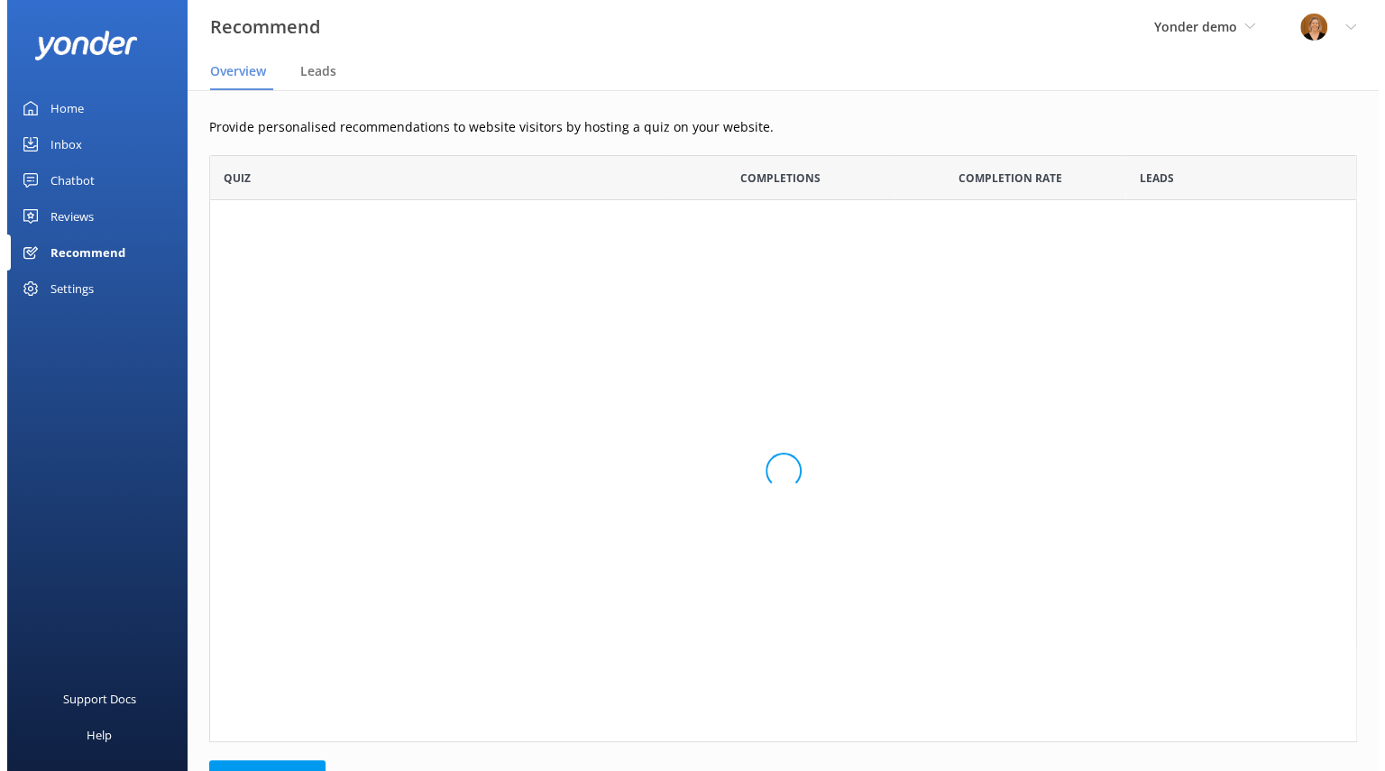
scroll to position [257, 1134]
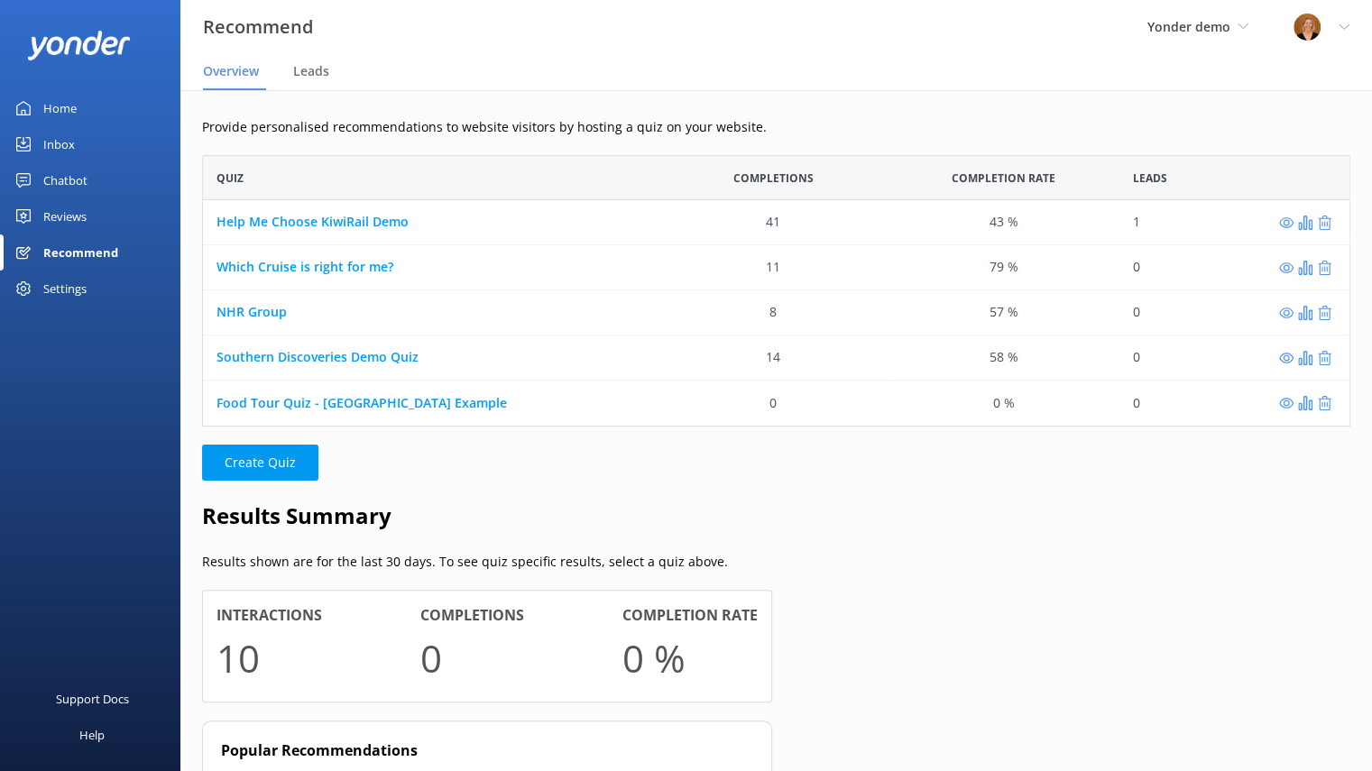
click at [69, 269] on div "Recommend" at bounding box center [80, 252] width 75 height 36
click at [70, 283] on div "Settings" at bounding box center [64, 289] width 43 height 36
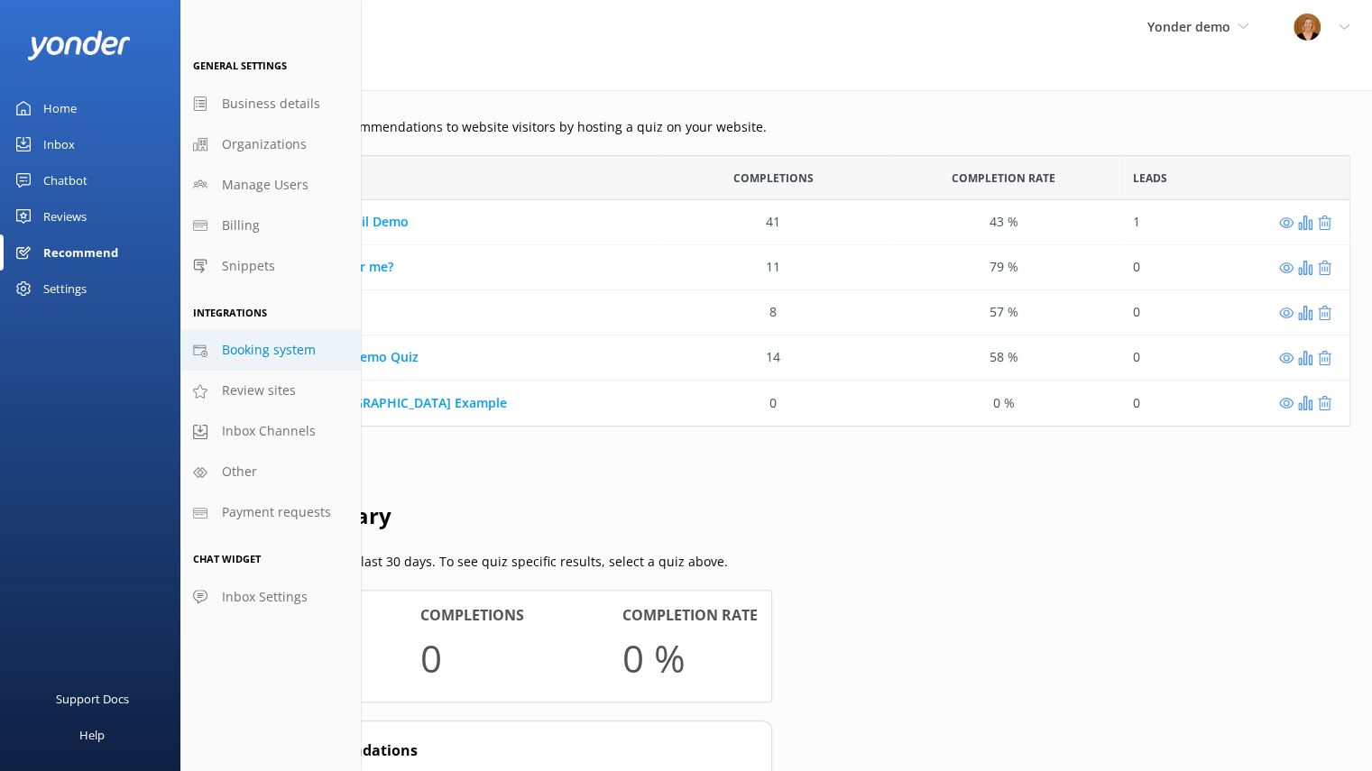
click at [280, 355] on span "Booking system" at bounding box center [269, 350] width 94 height 20
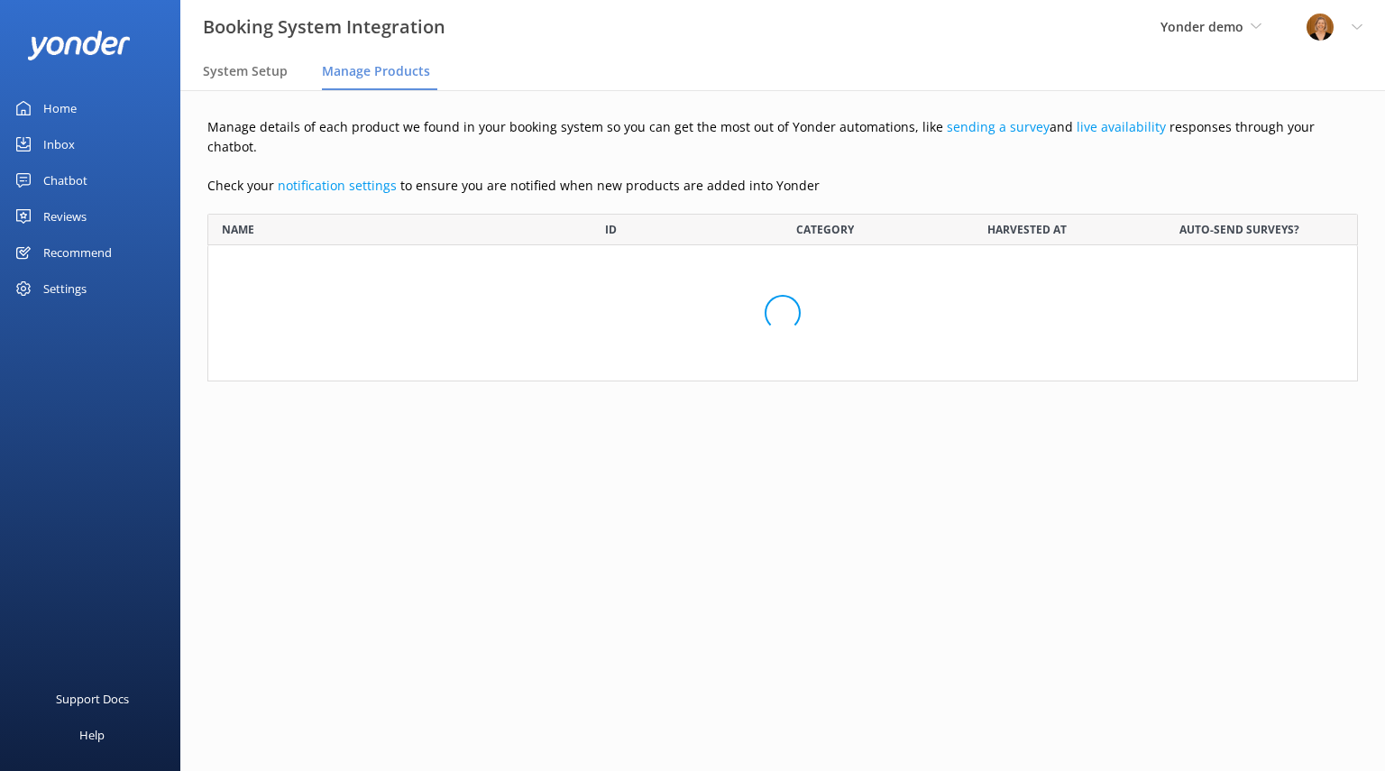
scroll to position [14, 14]
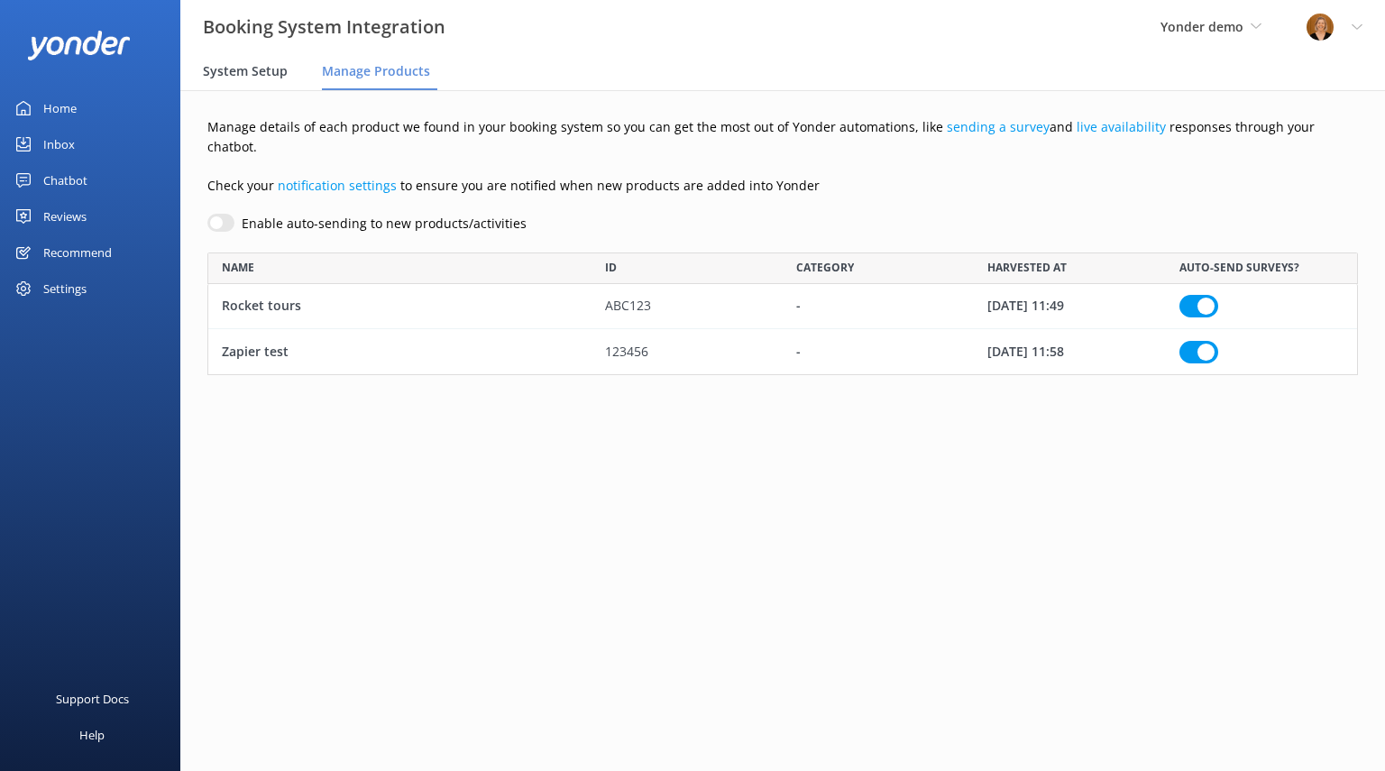
click at [246, 71] on span "System Setup" at bounding box center [245, 71] width 85 height 18
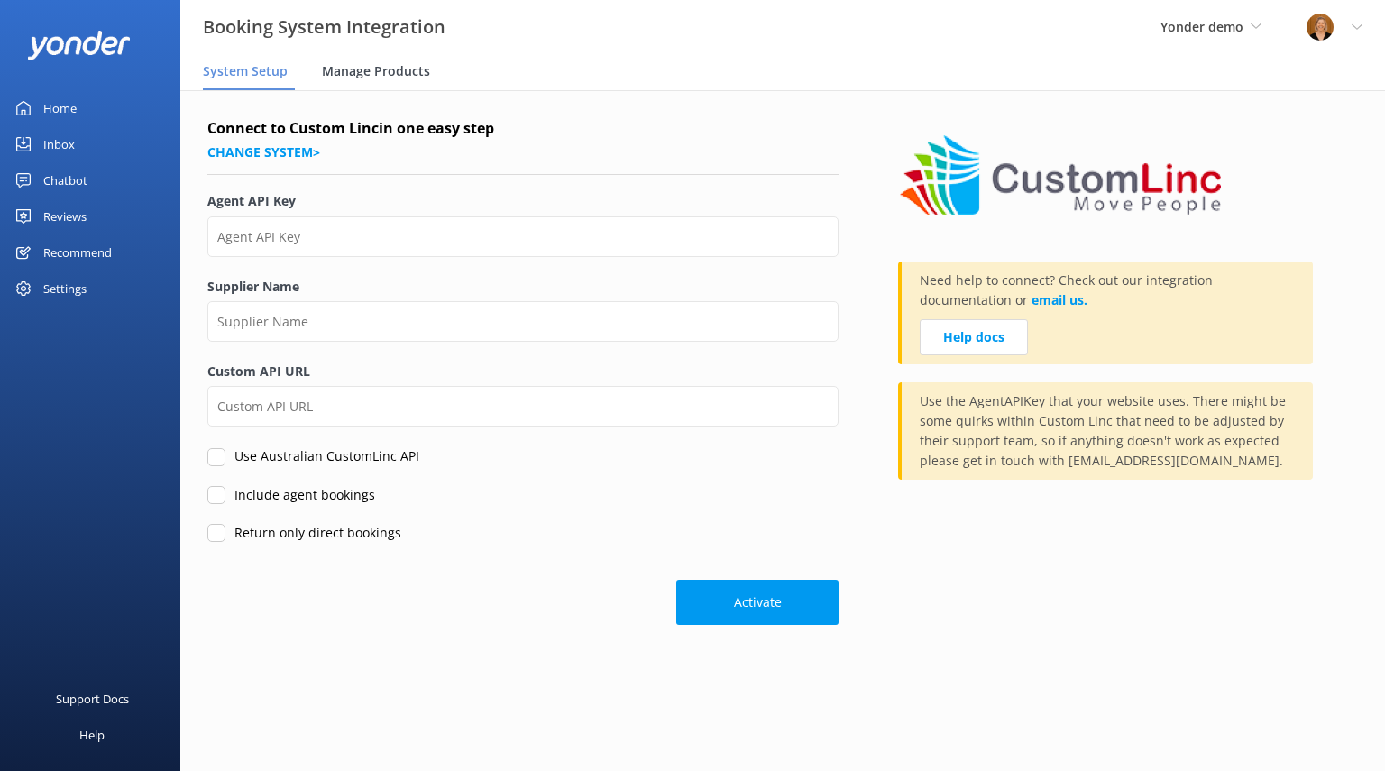
click at [370, 69] on span "Manage Products" at bounding box center [376, 71] width 108 height 18
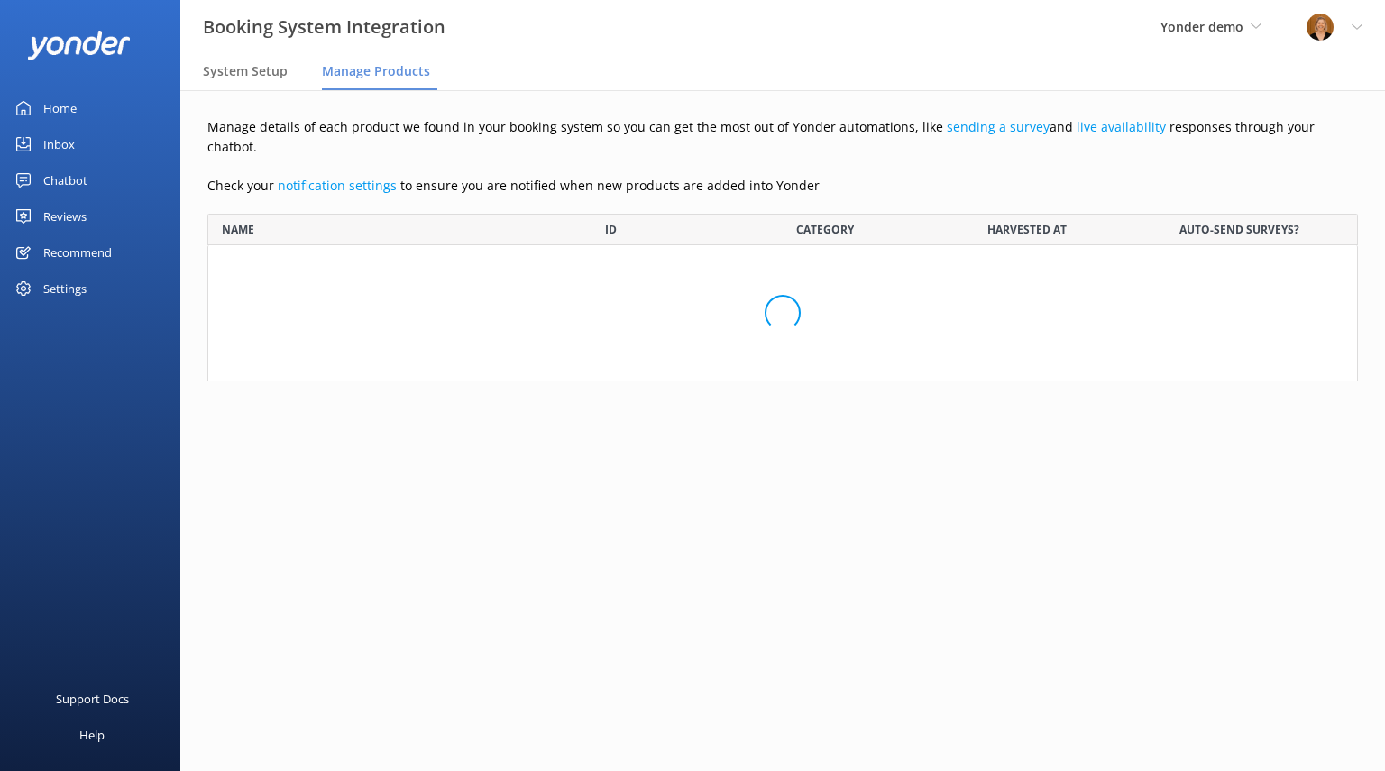
scroll to position [108, 1136]
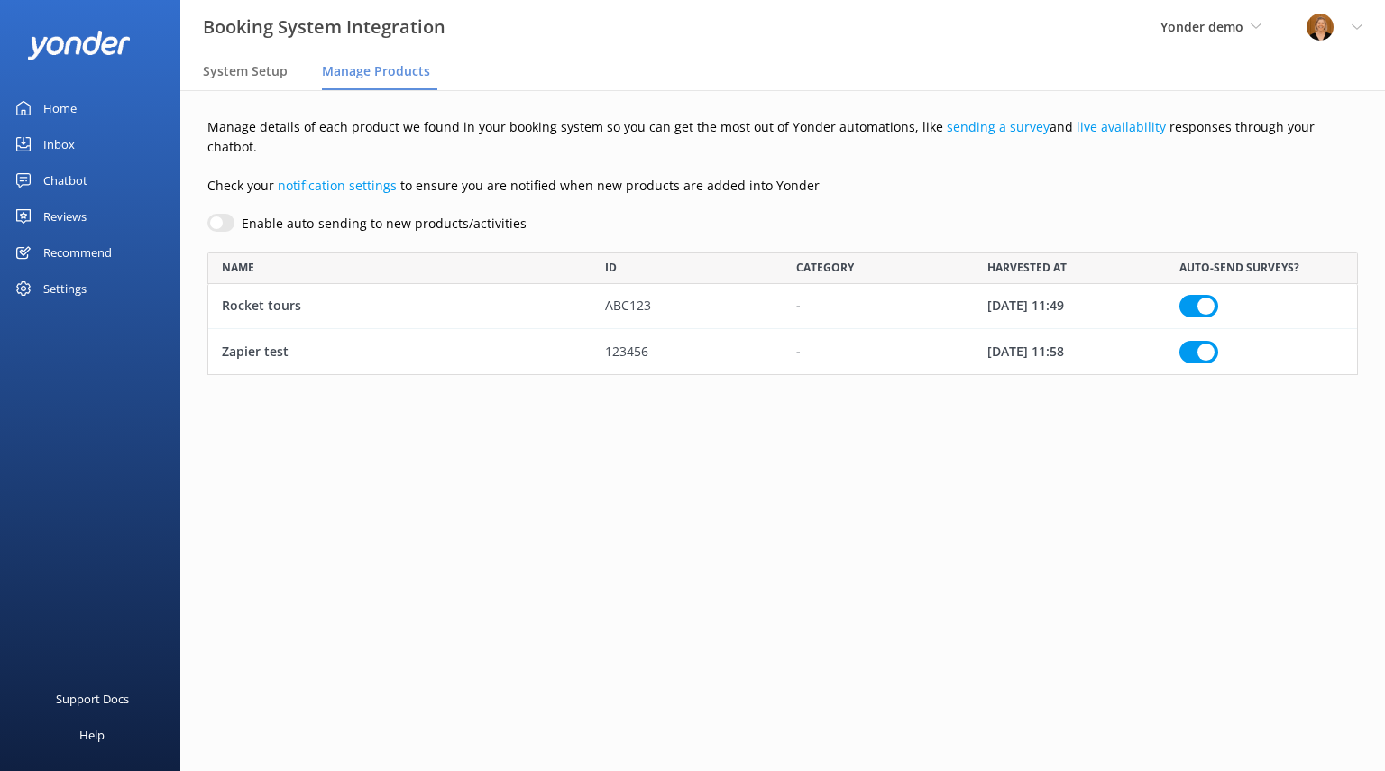
click at [54, 293] on div "Settings" at bounding box center [64, 289] width 43 height 36
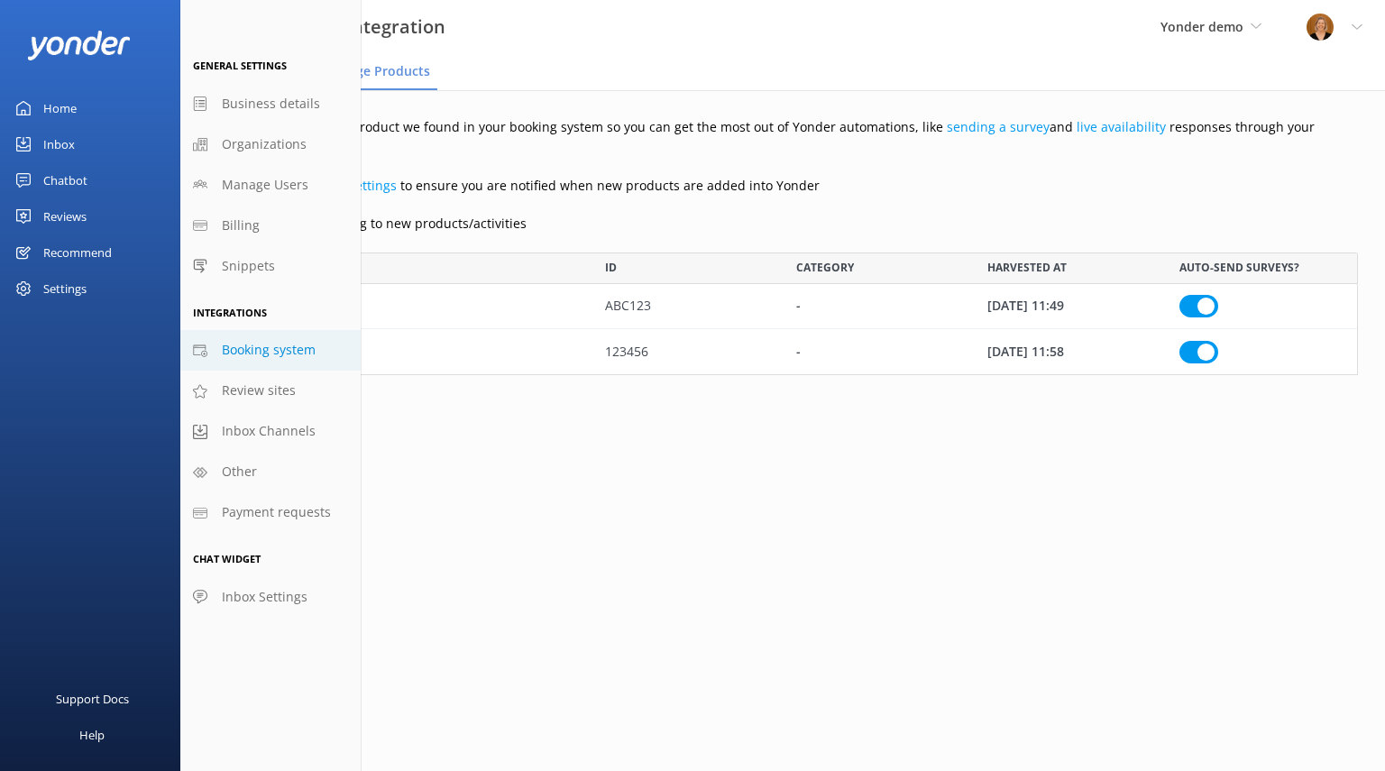
click at [575, 418] on main "Manage details of each product we found in your booking system so you can get t…" at bounding box center [782, 430] width 1205 height 681
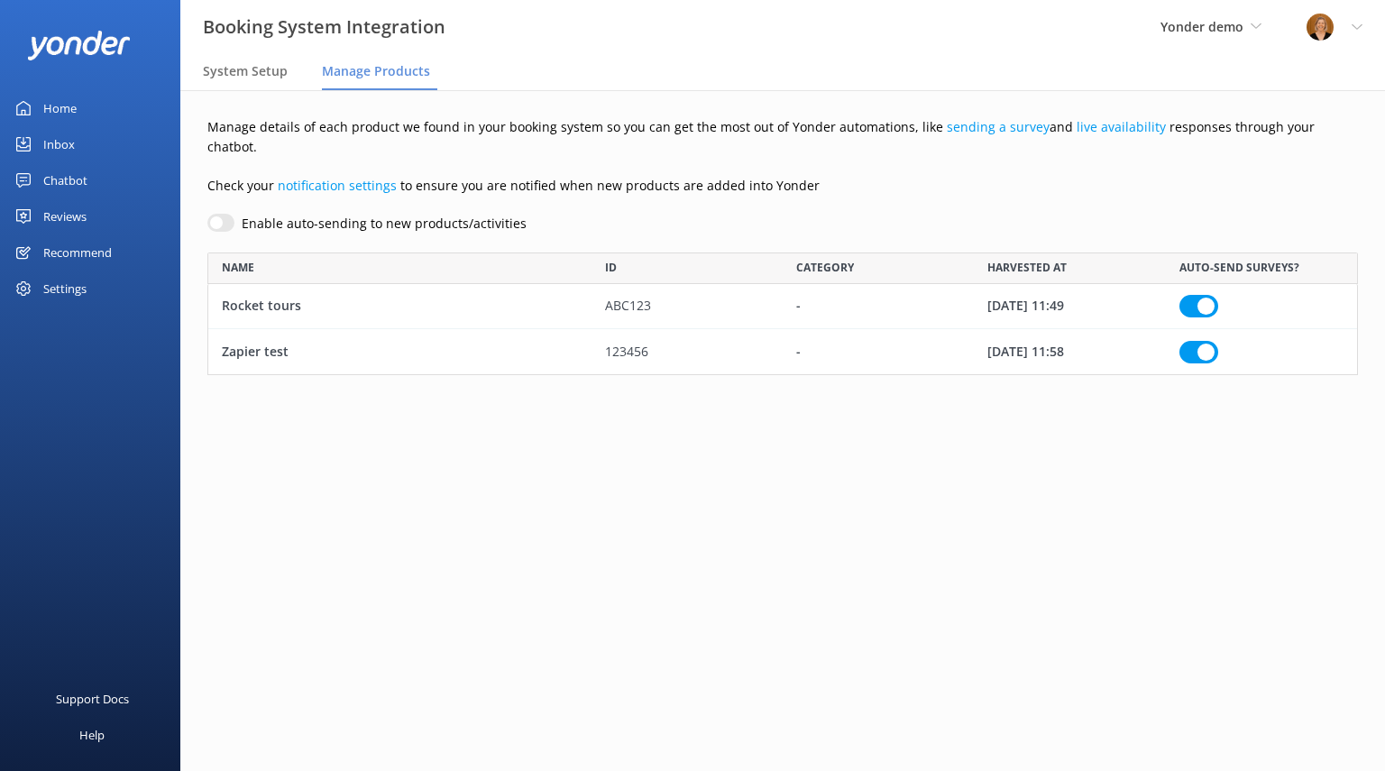
click at [71, 296] on div "Settings" at bounding box center [64, 289] width 43 height 36
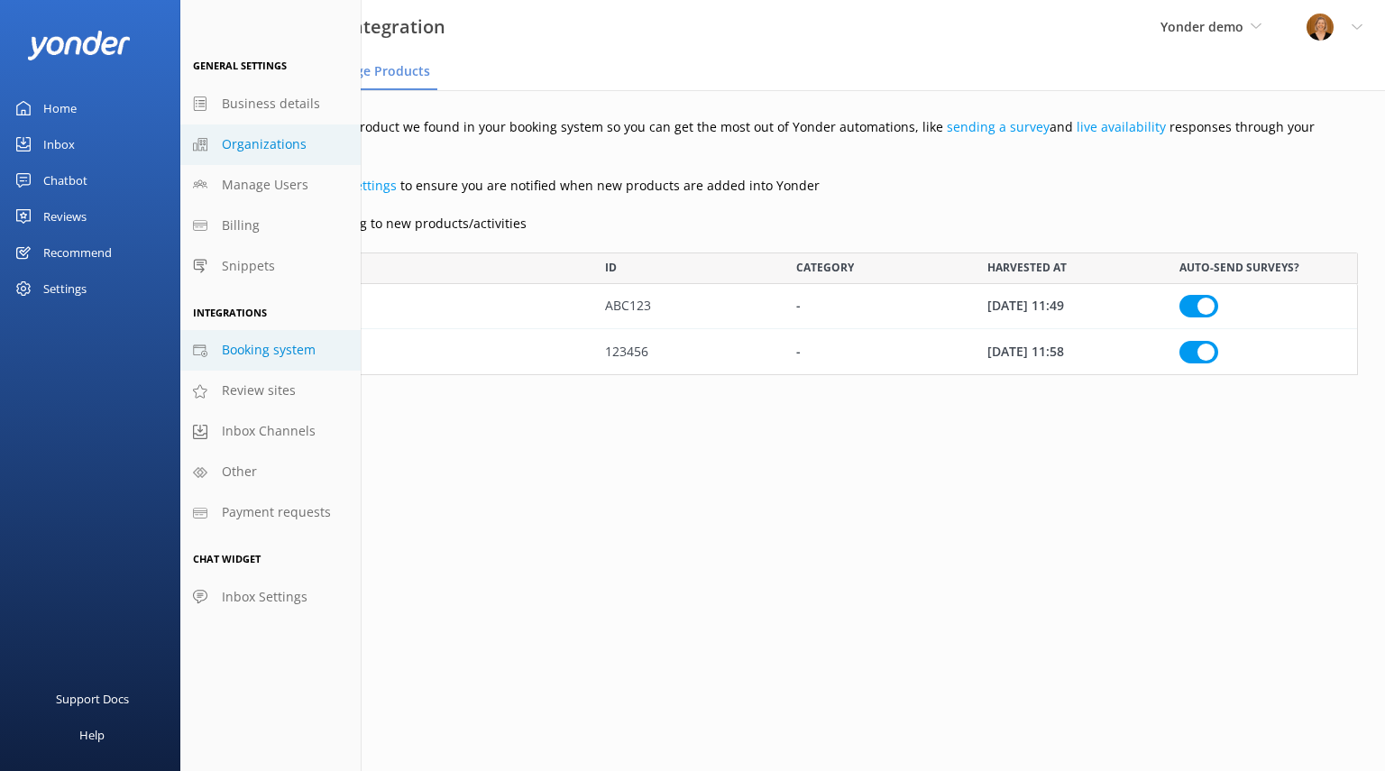
click at [293, 140] on span "Organizations" at bounding box center [264, 144] width 85 height 20
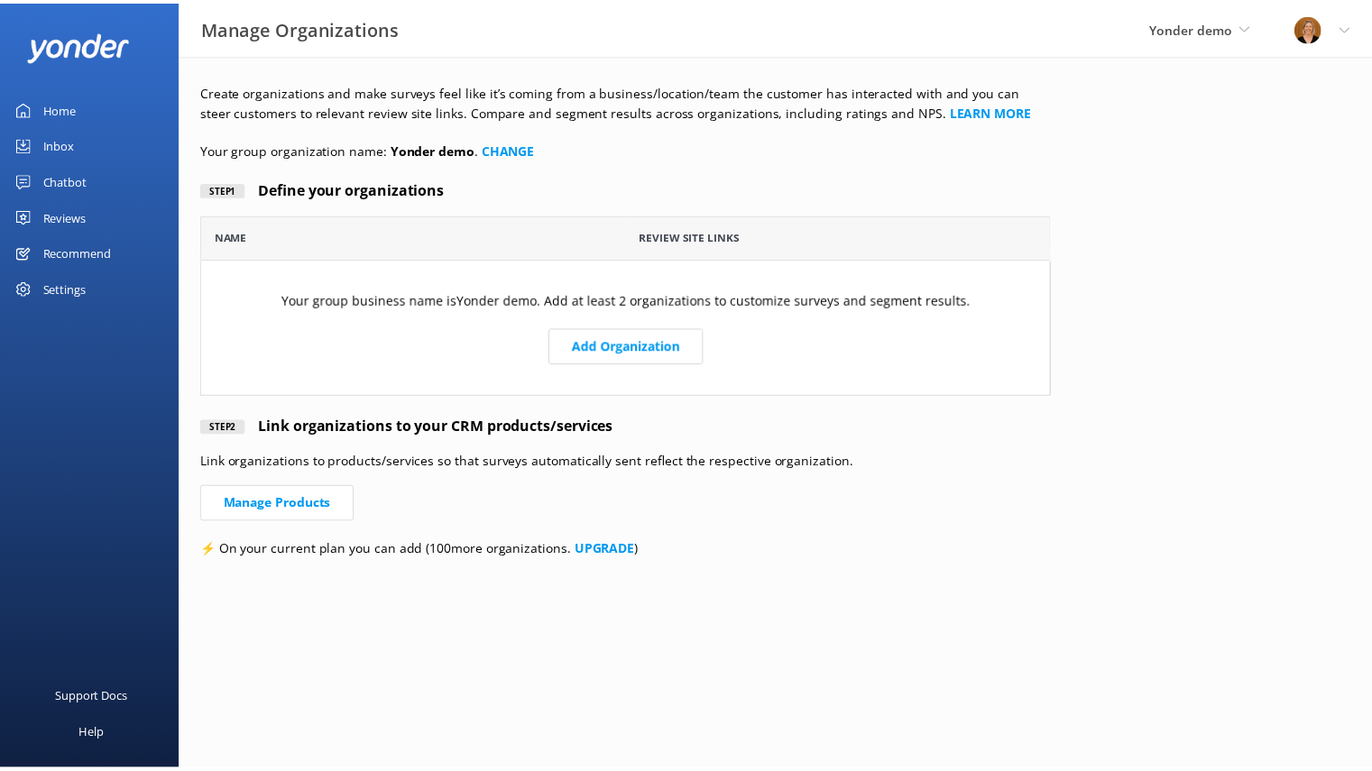
scroll to position [167, 844]
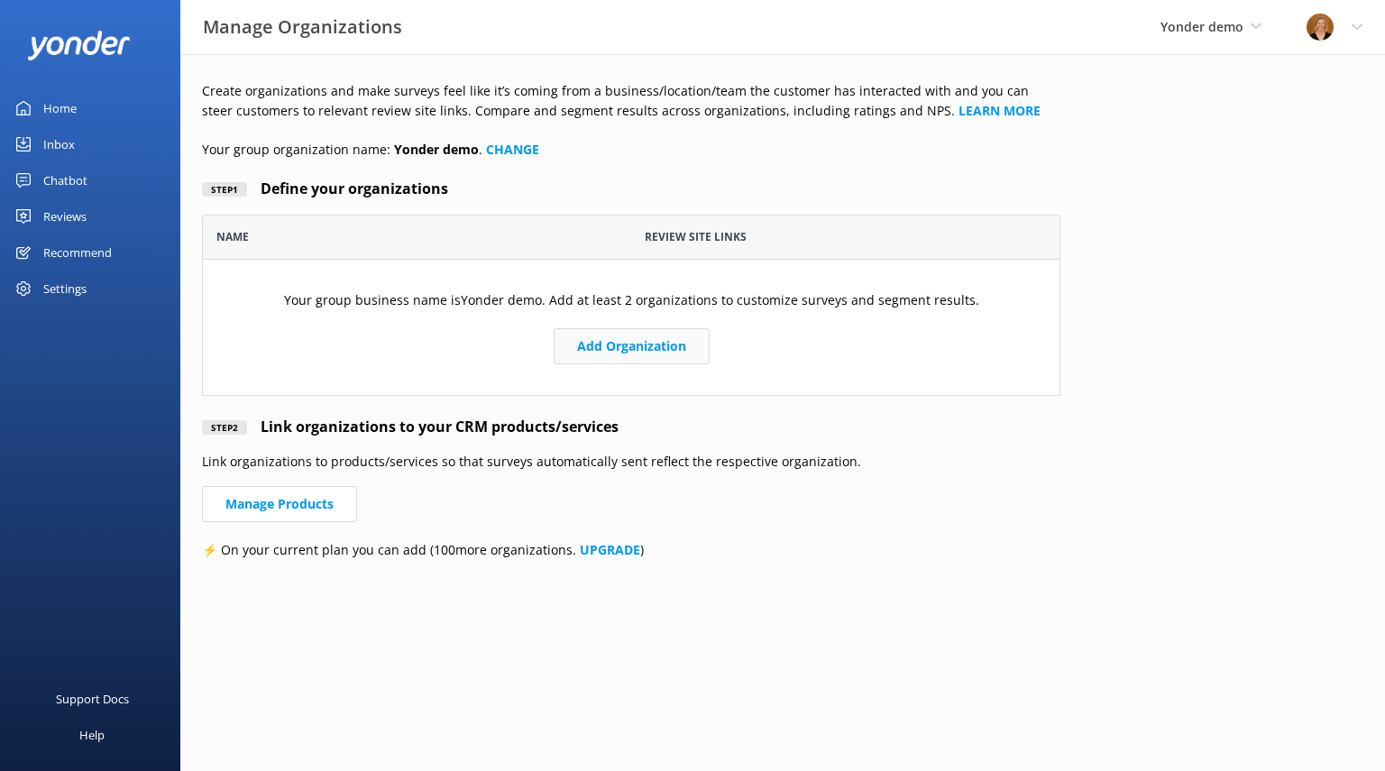
click at [640, 336] on button "Add Organization" at bounding box center [632, 346] width 156 height 36
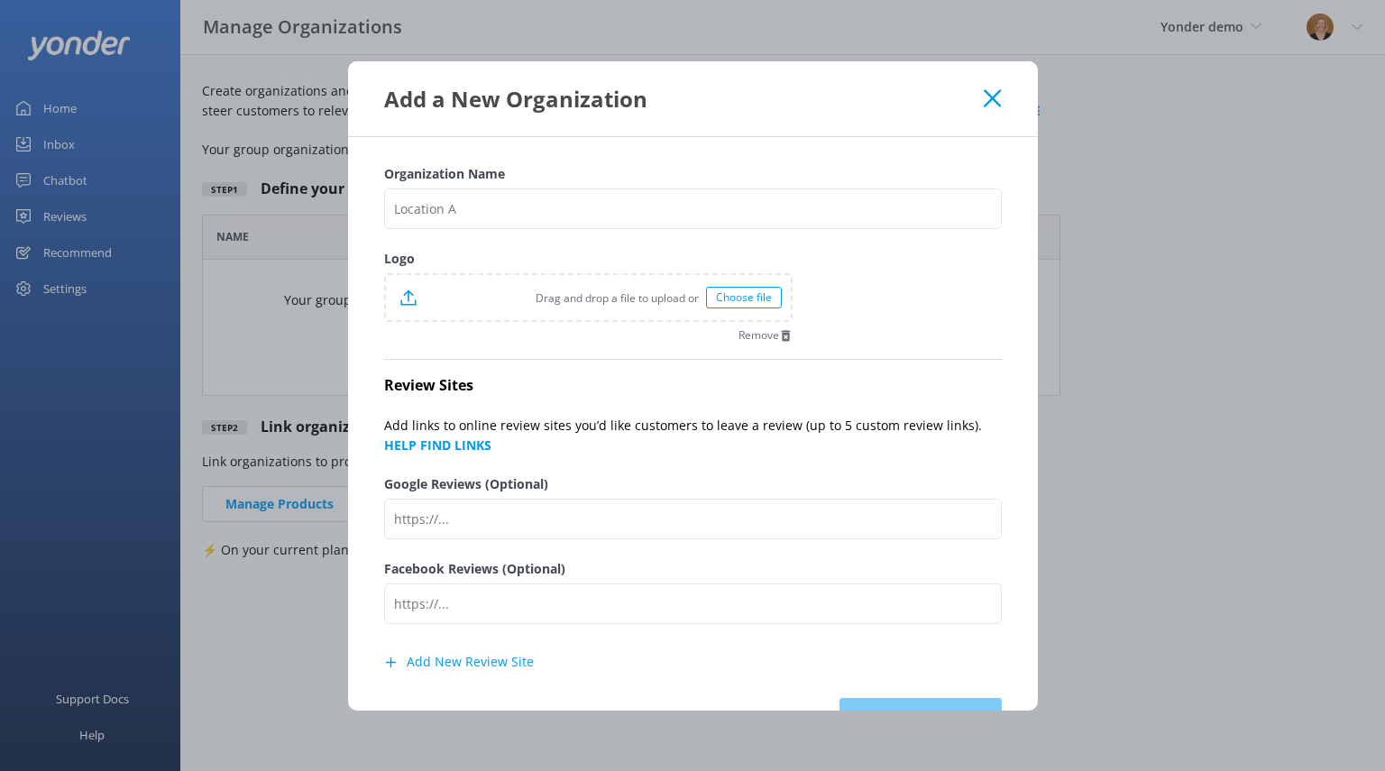
click at [981, 106] on div "Add a New Organization" at bounding box center [684, 99] width 601 height 30
click at [988, 104] on icon at bounding box center [992, 98] width 17 height 18
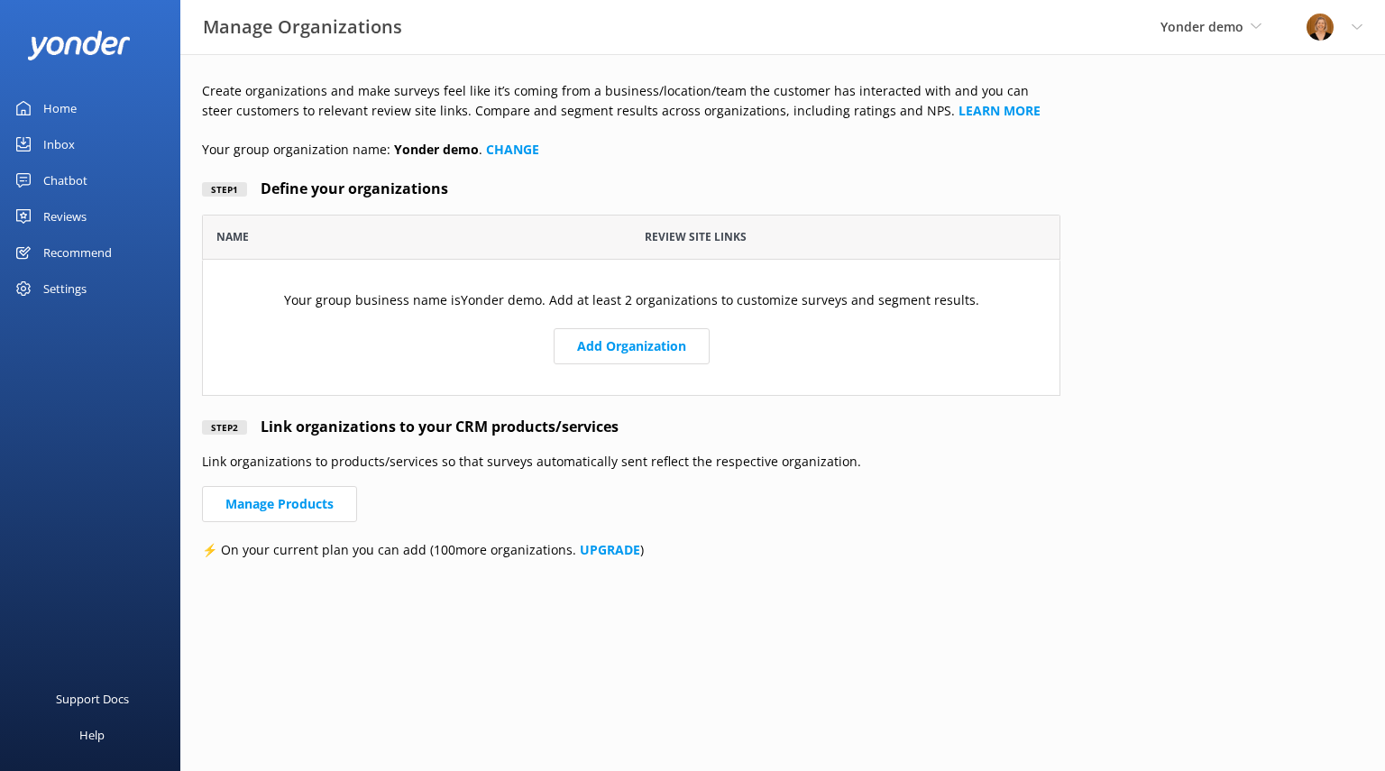
click at [69, 105] on div "Home" at bounding box center [59, 108] width 33 height 36
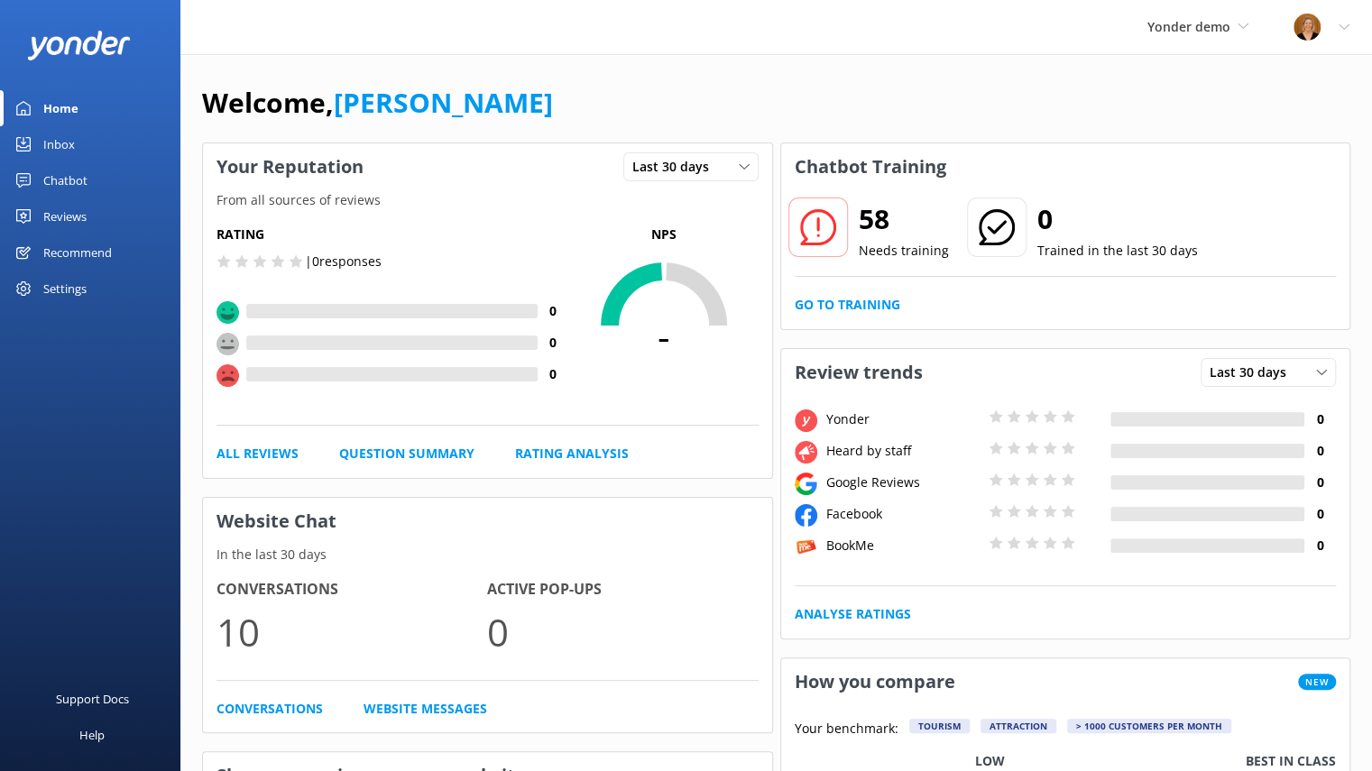
click at [87, 259] on div "Recommend" at bounding box center [77, 252] width 69 height 36
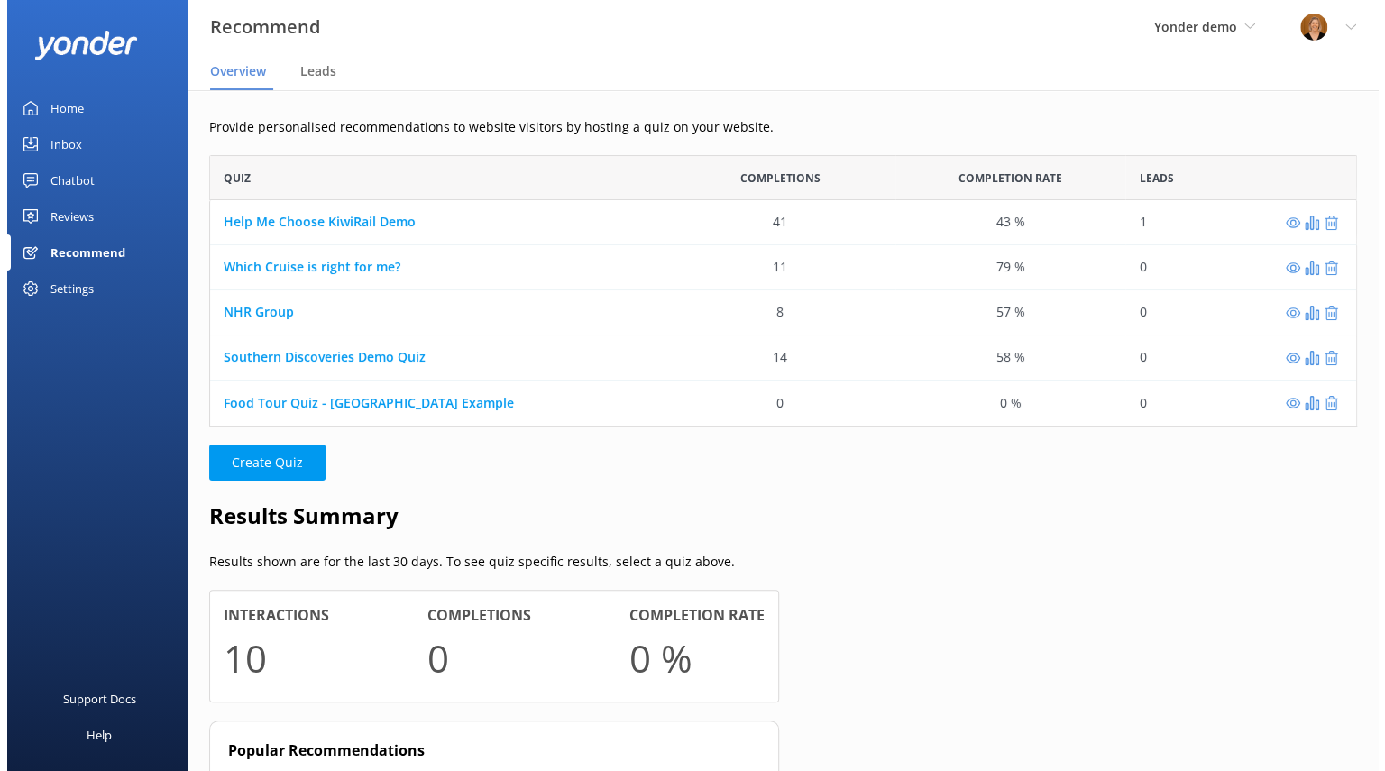
scroll to position [257, 1134]
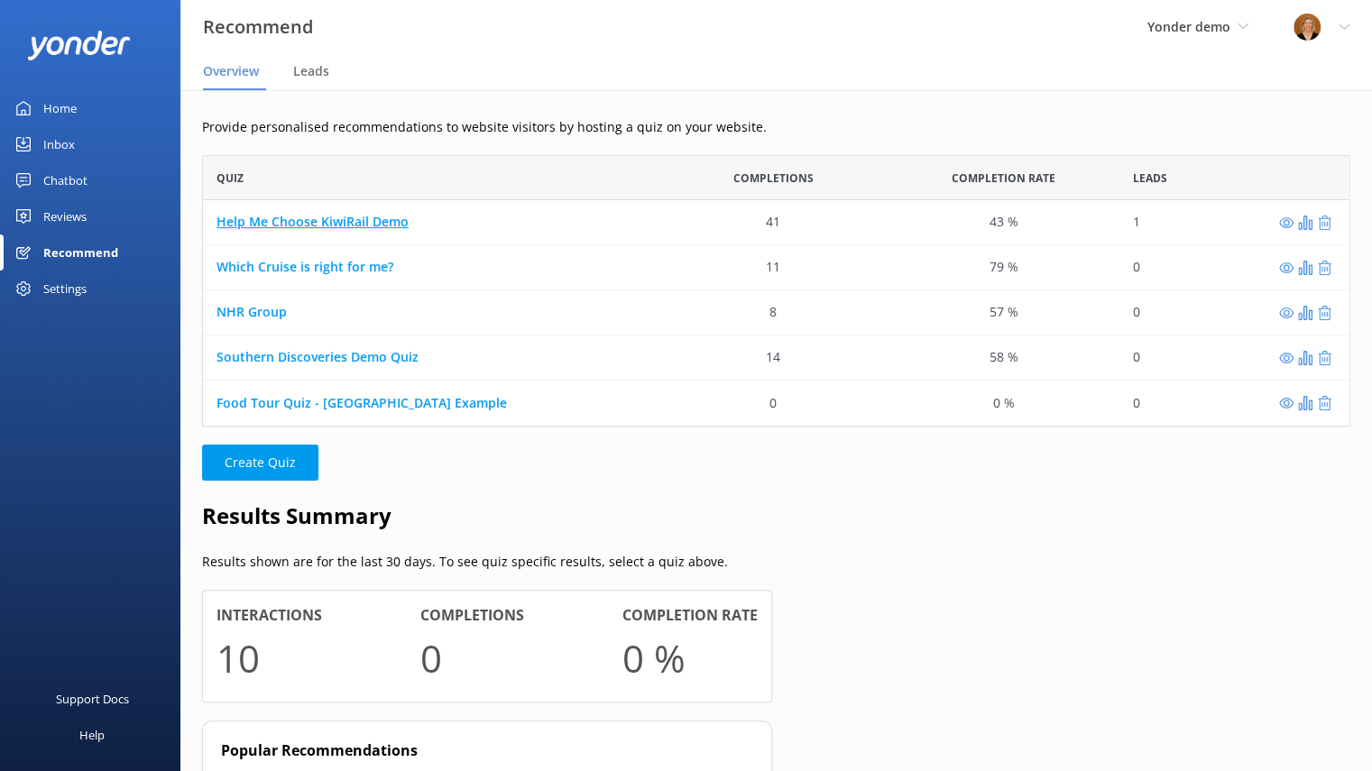
click at [312, 221] on link "Help Me Choose KiwiRail Demo" at bounding box center [312, 222] width 192 height 17
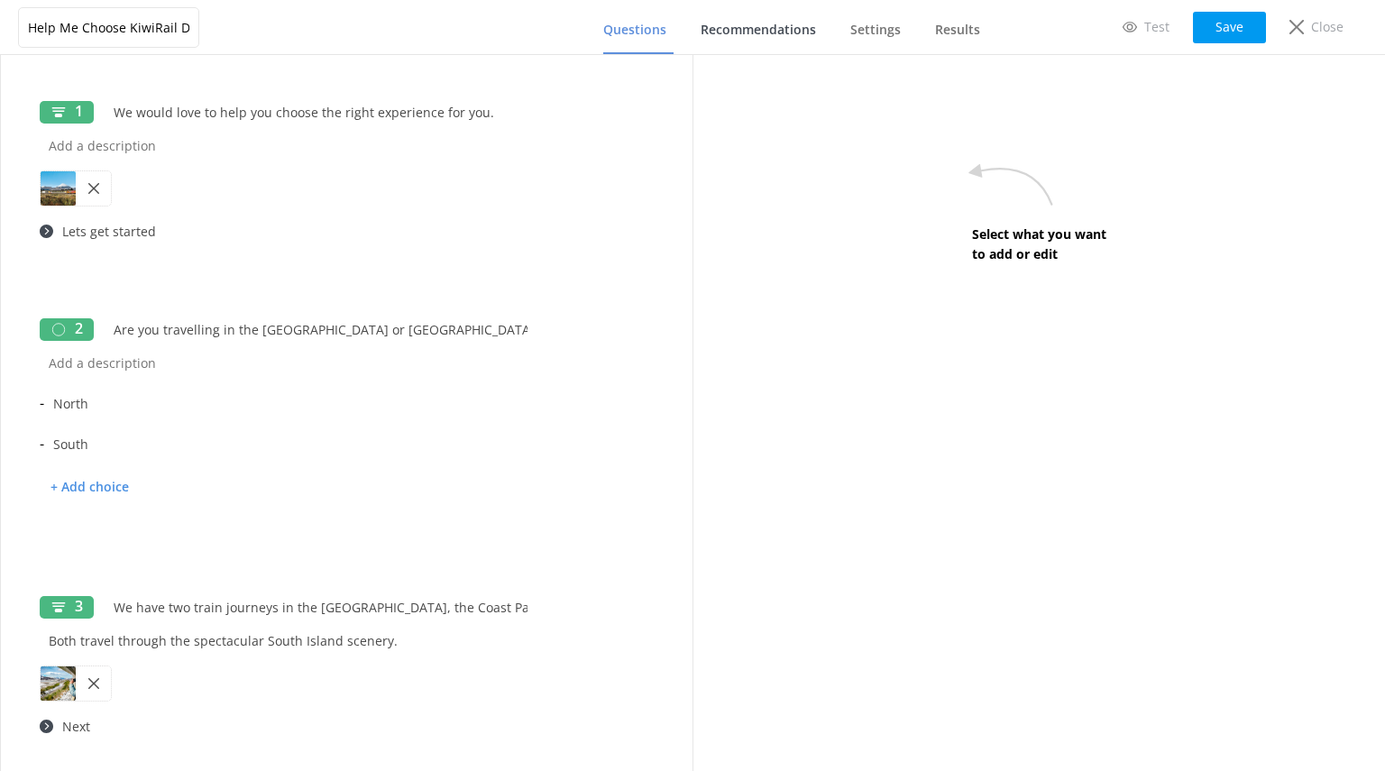
click at [757, 23] on span "Recommendations" at bounding box center [758, 30] width 115 height 18
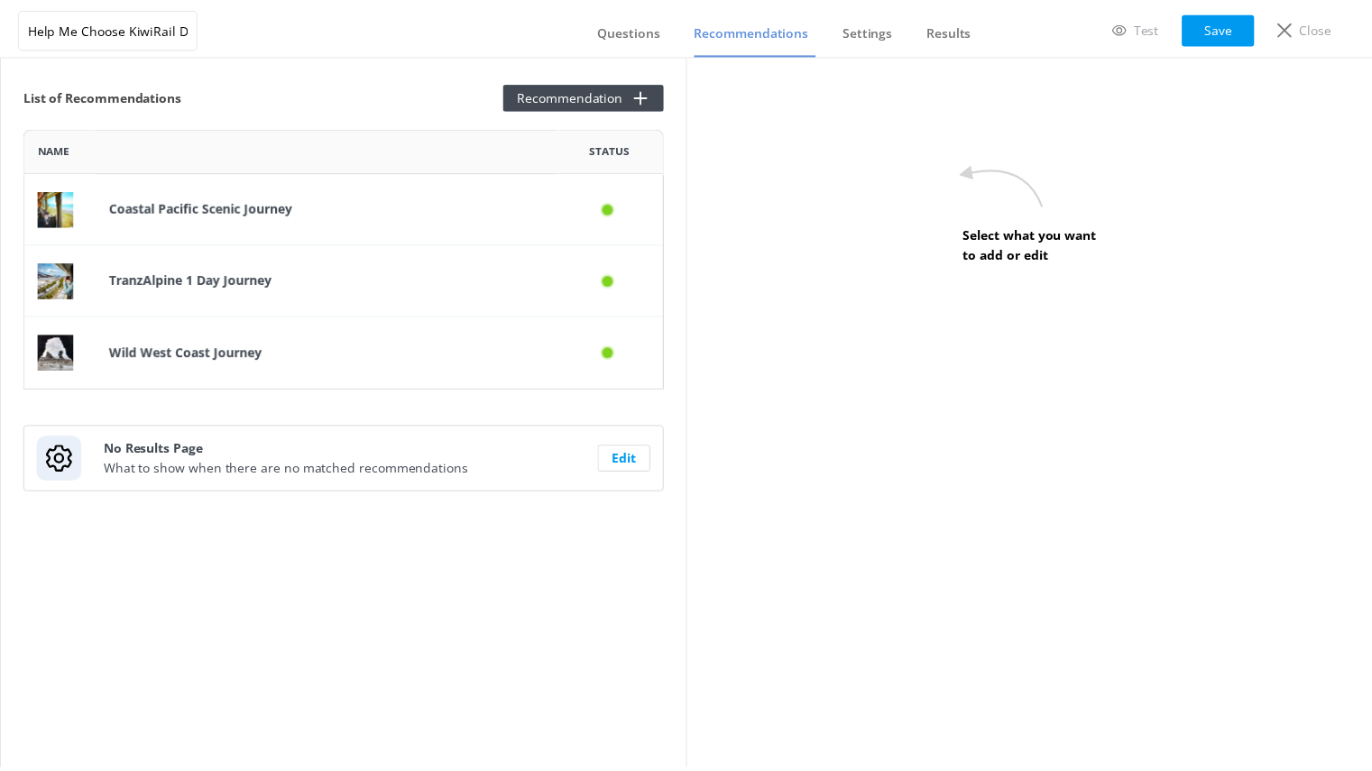
scroll to position [248, 633]
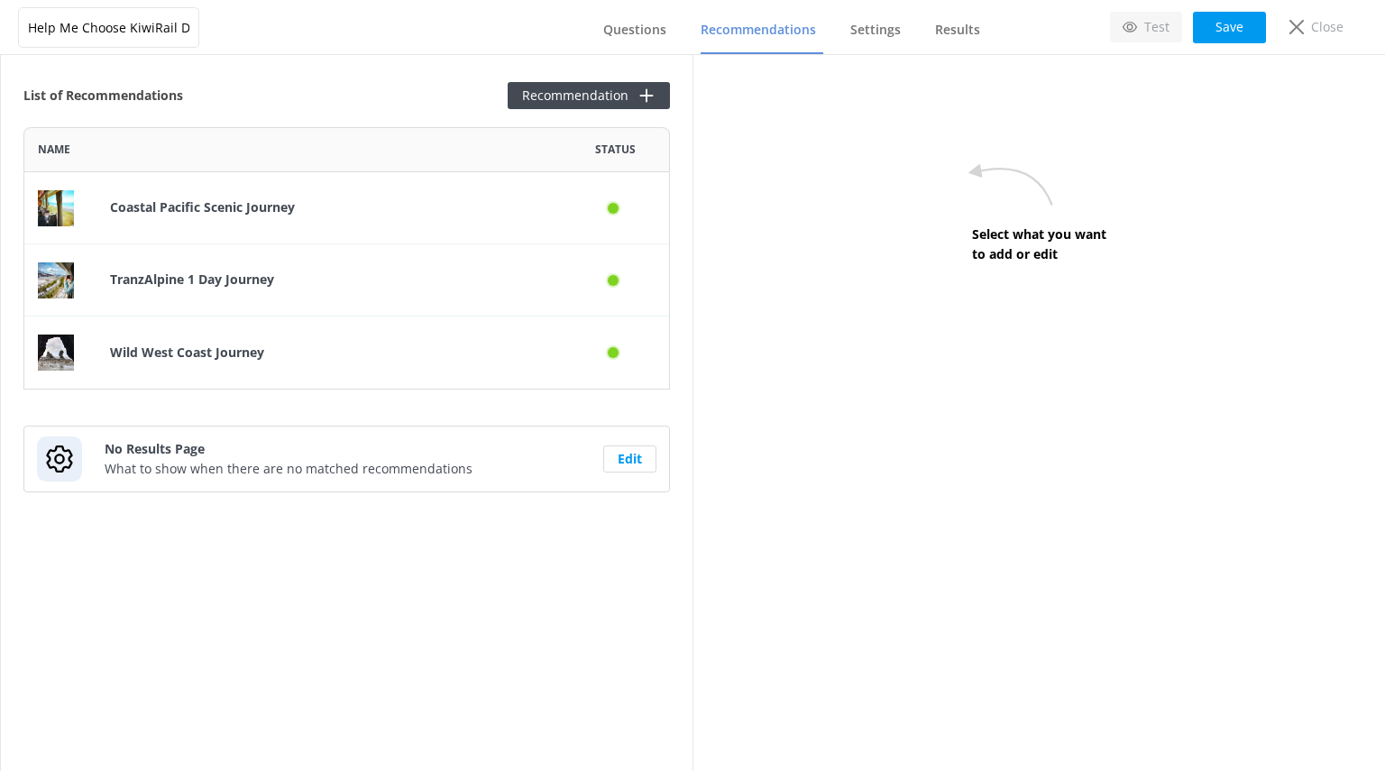
click at [1140, 23] on link "Test" at bounding box center [1146, 27] width 72 height 31
click at [1295, 26] on icon at bounding box center [1297, 27] width 14 height 14
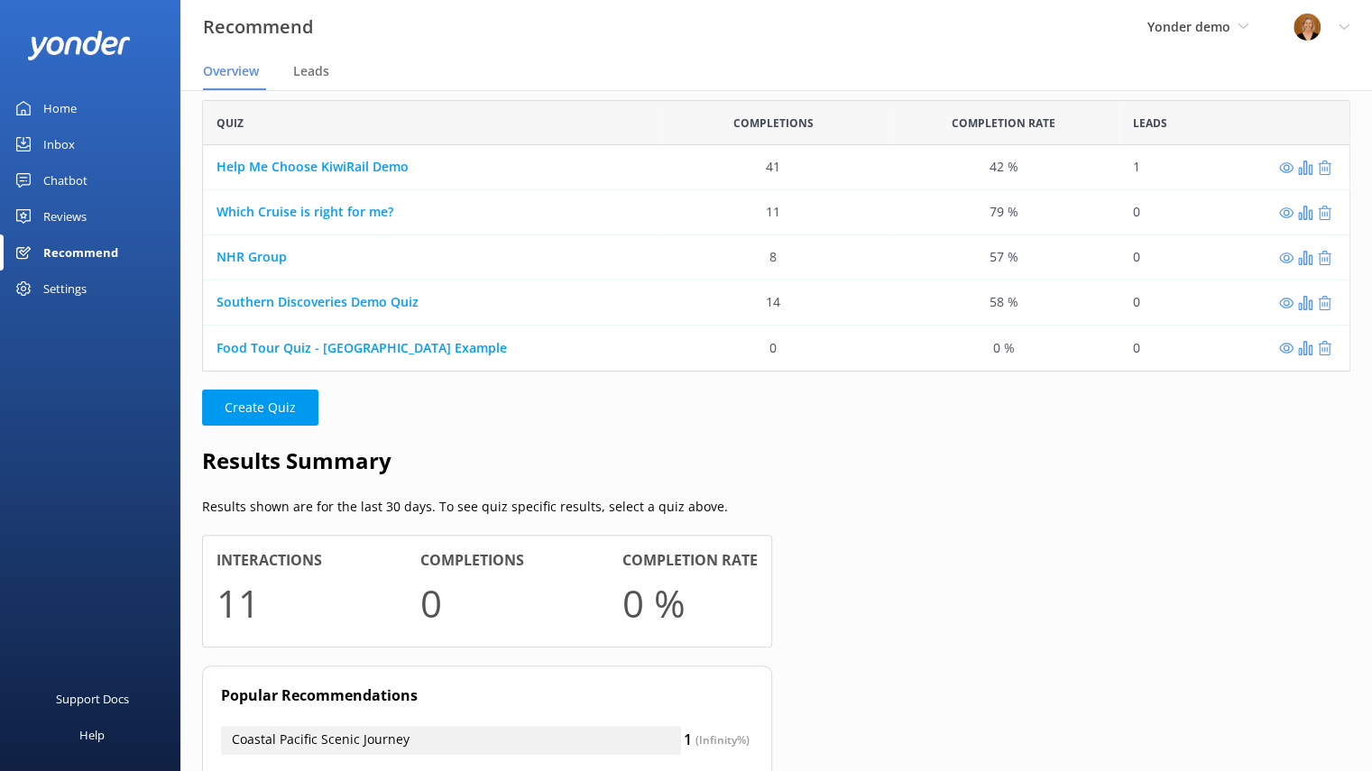
scroll to position [54, 0]
click at [1290, 170] on icon "grid" at bounding box center [1286, 168] width 14 height 14
click at [67, 172] on div "Chatbot" at bounding box center [65, 180] width 44 height 36
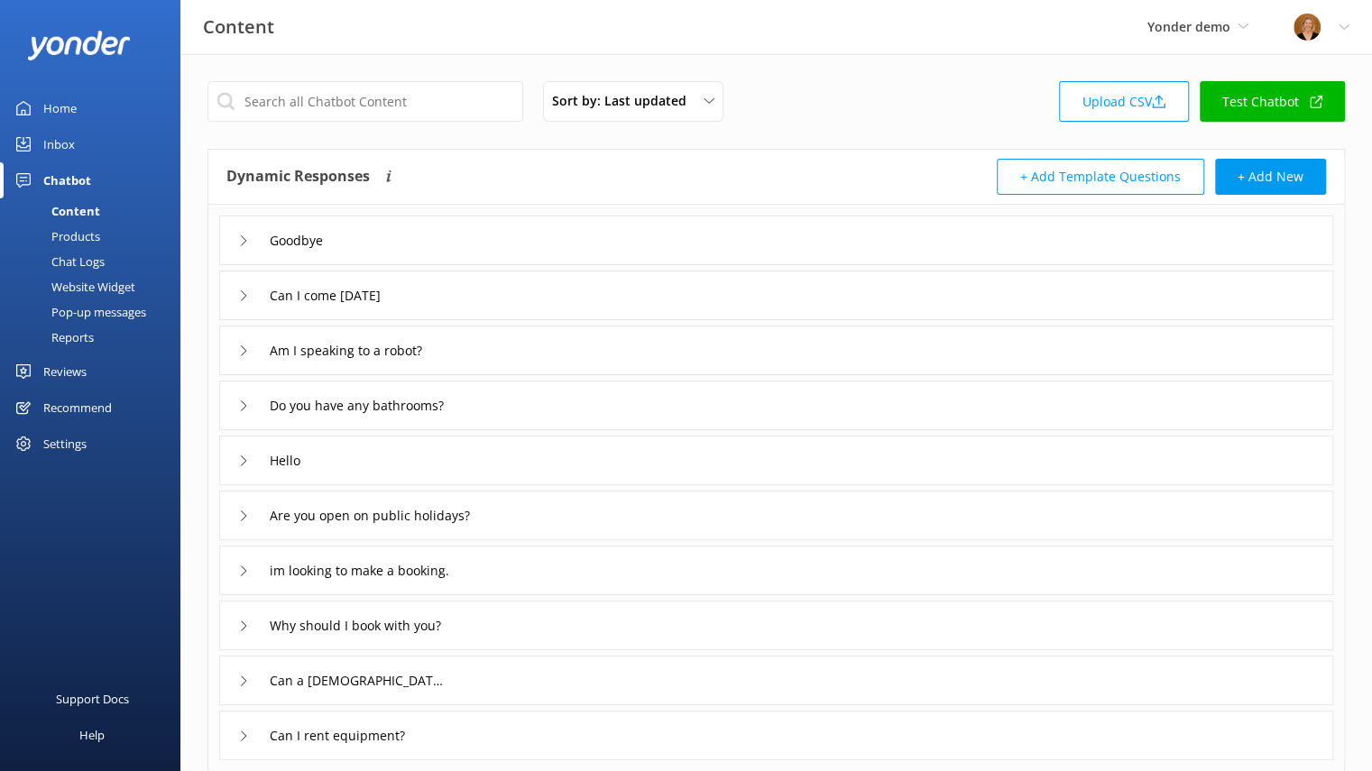
click at [121, 284] on div "Website Widget" at bounding box center [73, 286] width 124 height 25
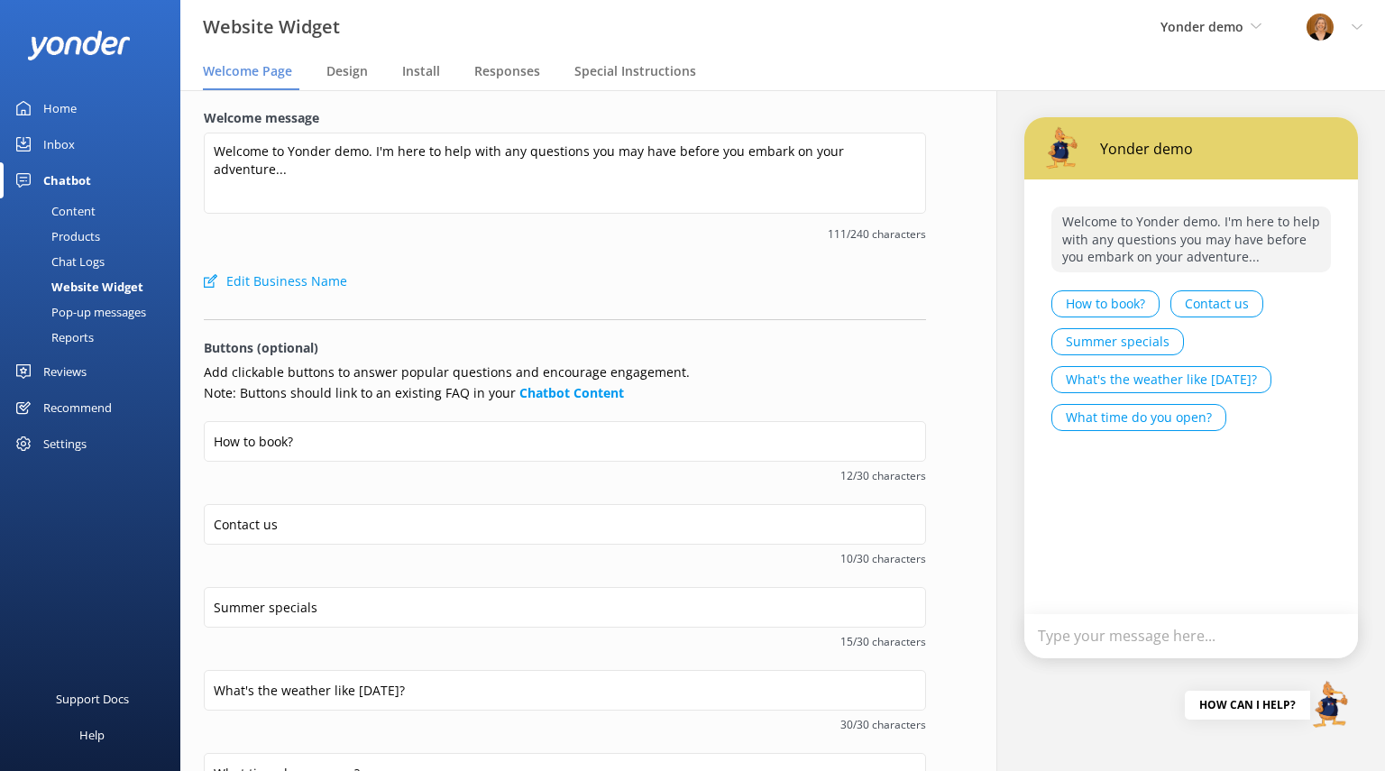
click at [121, 315] on div "Pop-up messages" at bounding box center [78, 311] width 135 height 25
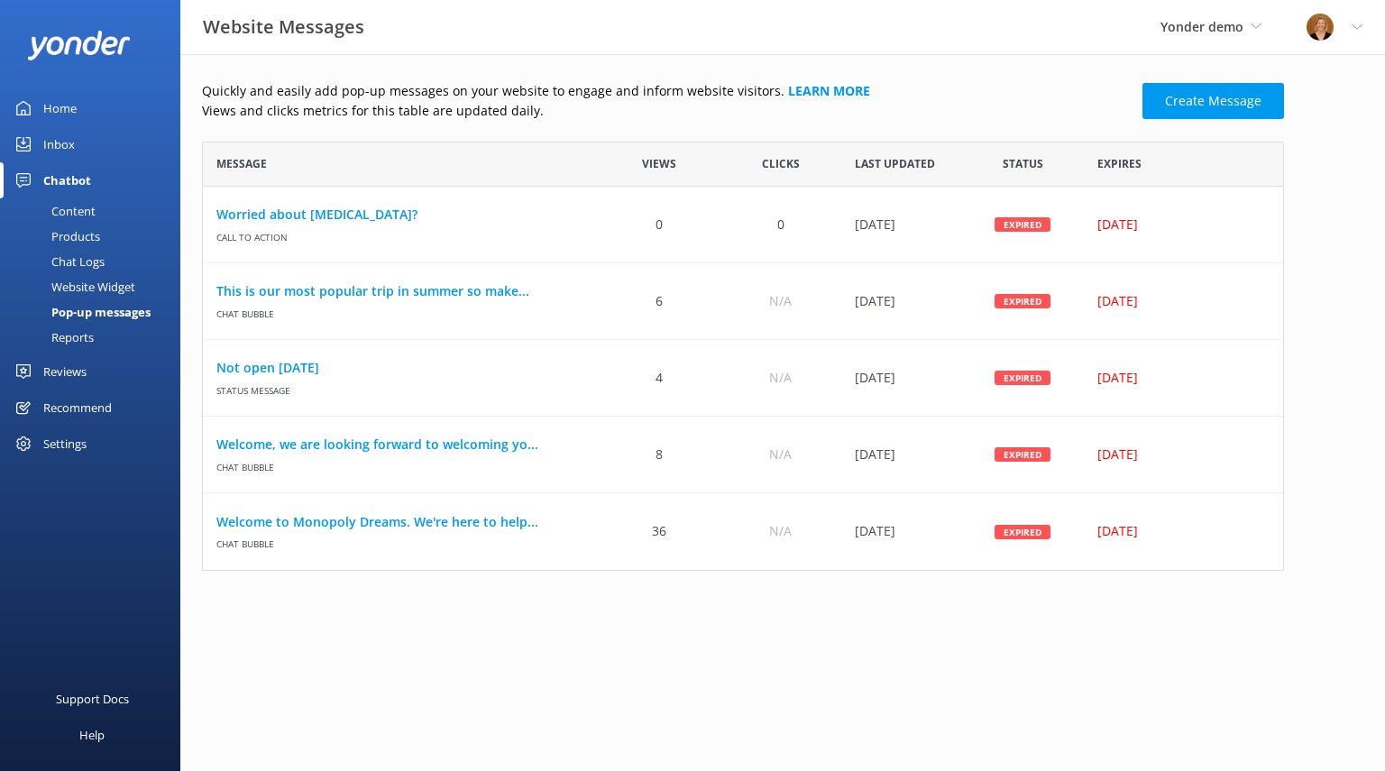
scroll to position [415, 1068]
click at [1214, 104] on link "Create Message" at bounding box center [1214, 101] width 142 height 36
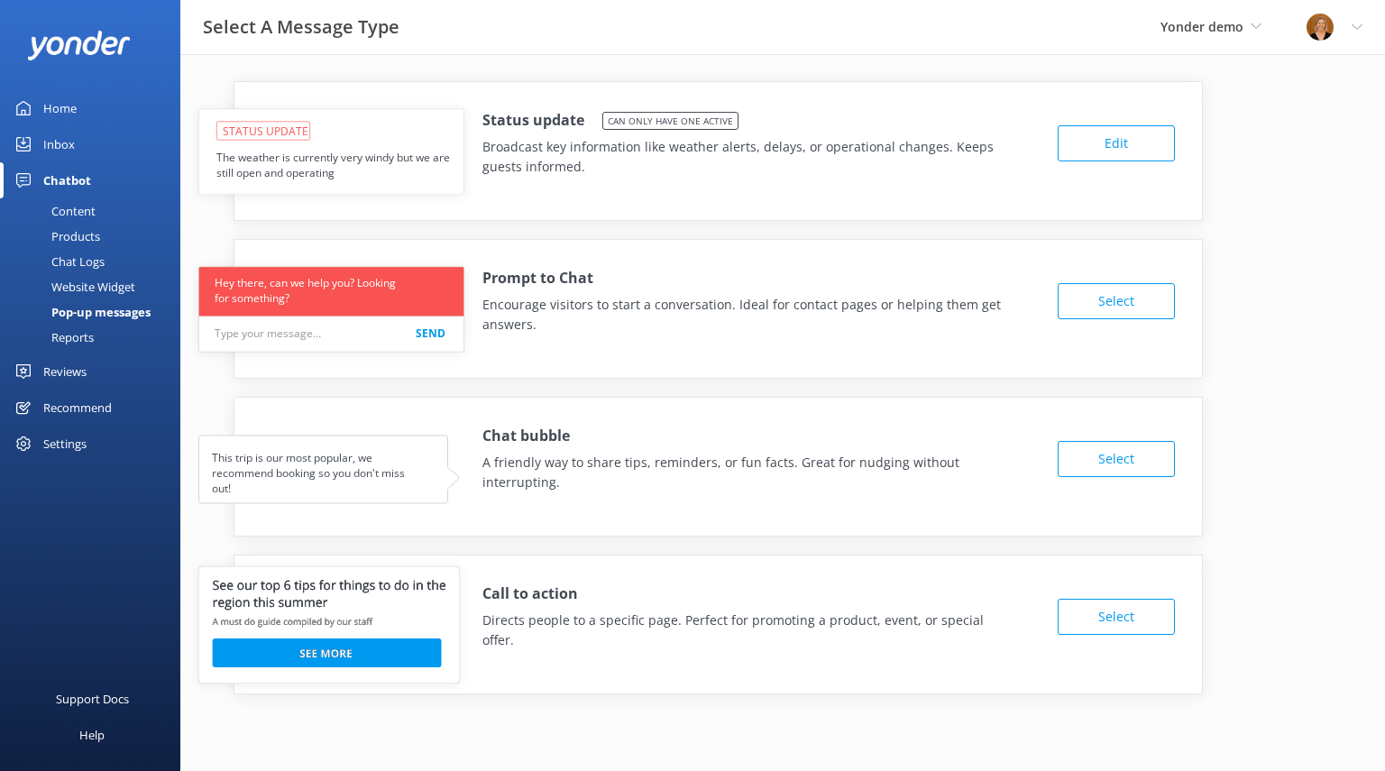
click at [1124, 154] on button "Edit" at bounding box center [1116, 143] width 117 height 36
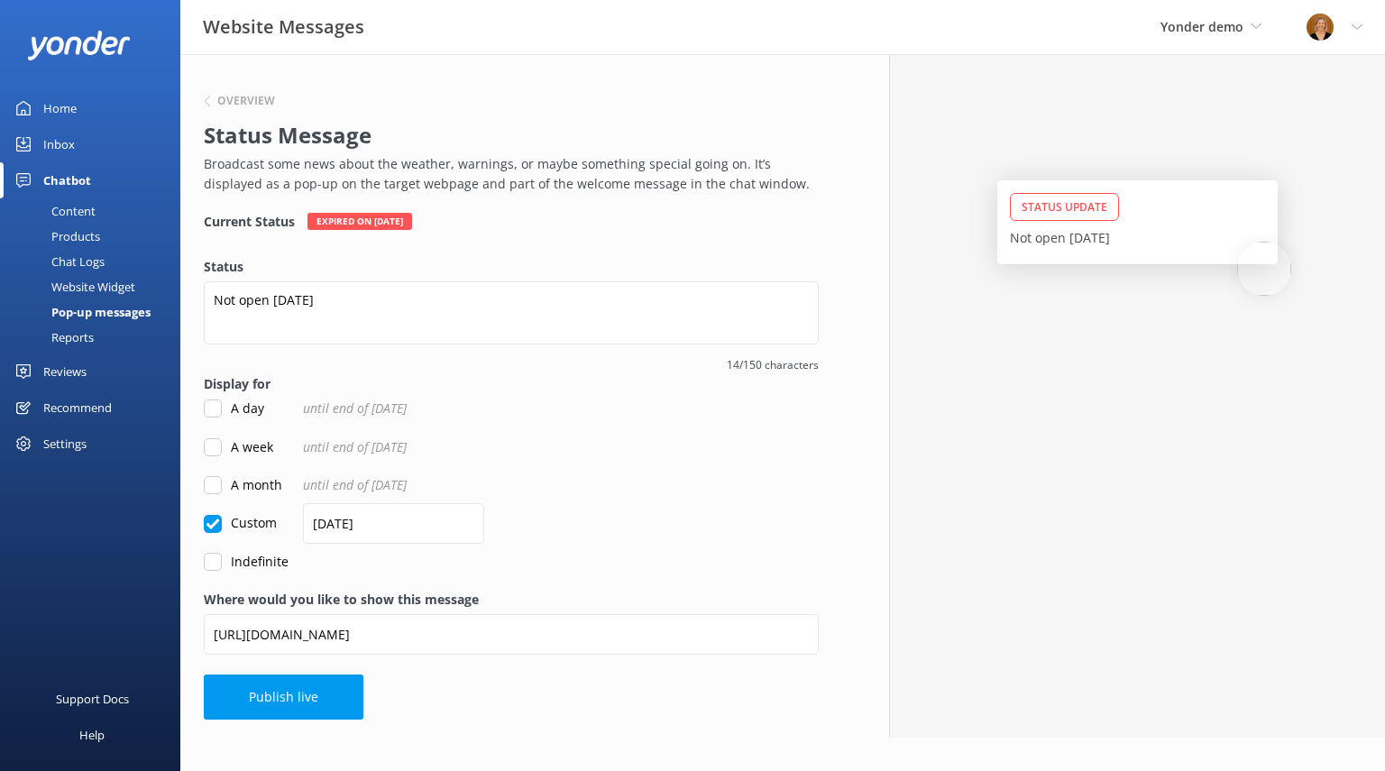
click at [213, 408] on input "A day" at bounding box center [213, 408] width 18 height 18
checkbox input "true"
checkbox input "false"
click at [246, 104] on h6 "Overview" at bounding box center [246, 101] width 58 height 11
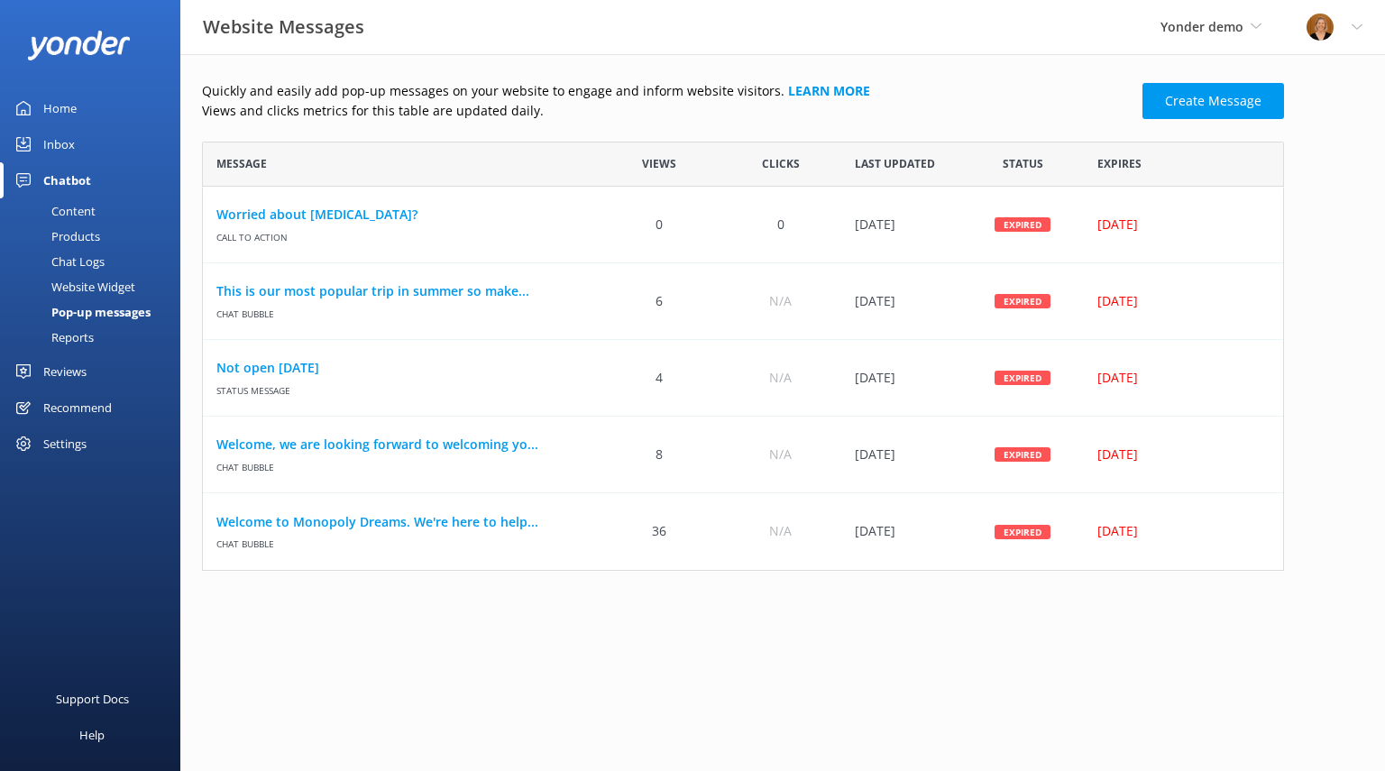
scroll to position [415, 1068]
click at [1241, 104] on link "Create Message" at bounding box center [1214, 101] width 142 height 36
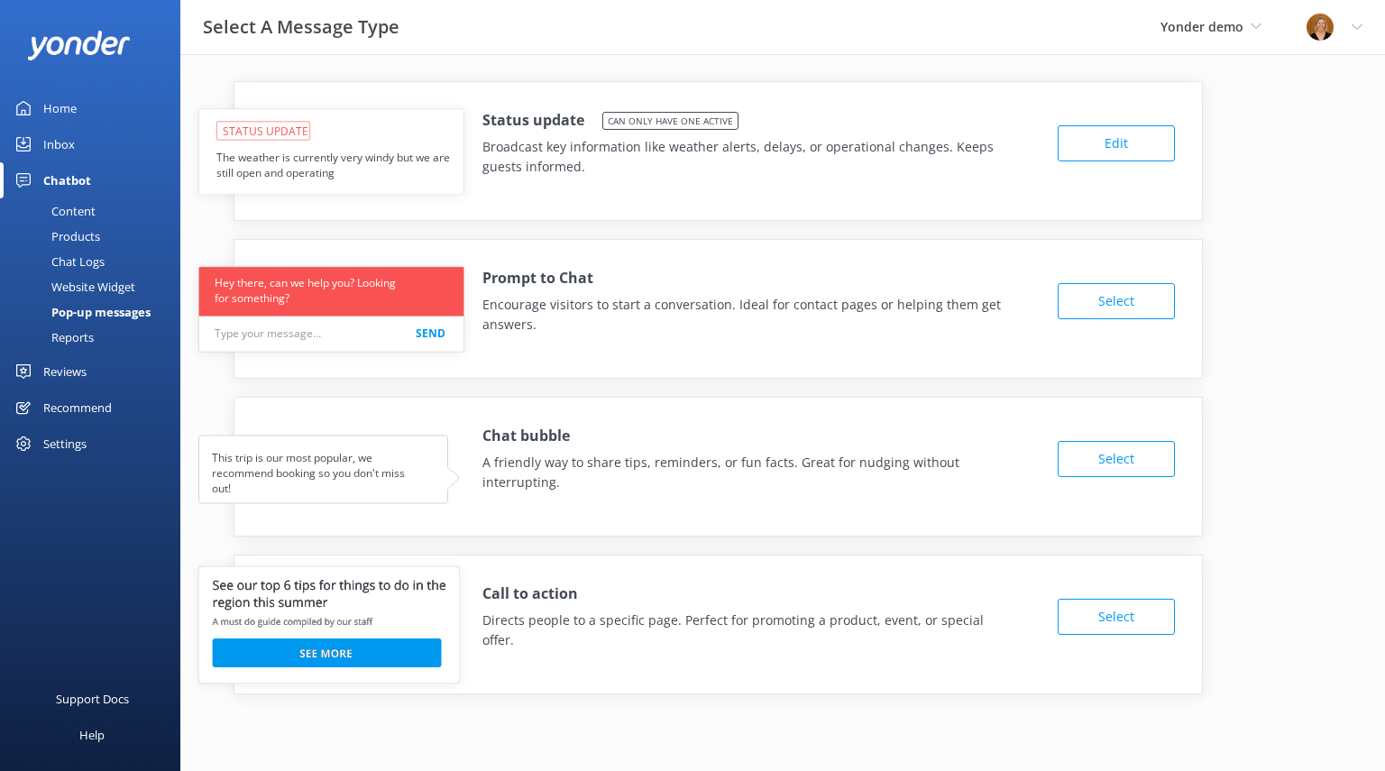
click at [1108, 450] on button "Select" at bounding box center [1116, 459] width 117 height 36
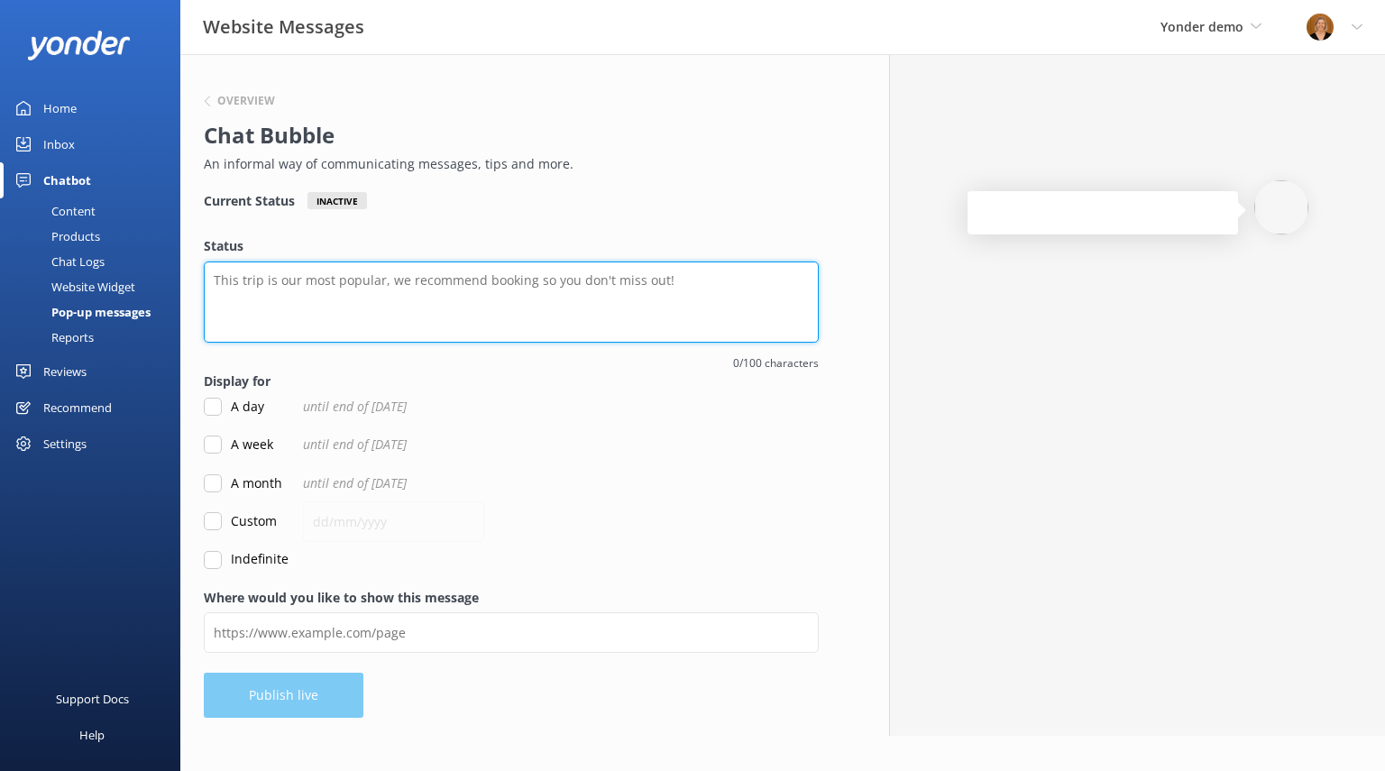
click at [267, 286] on textarea "Status" at bounding box center [511, 302] width 615 height 81
